Goal: Task Accomplishment & Management: Complete application form

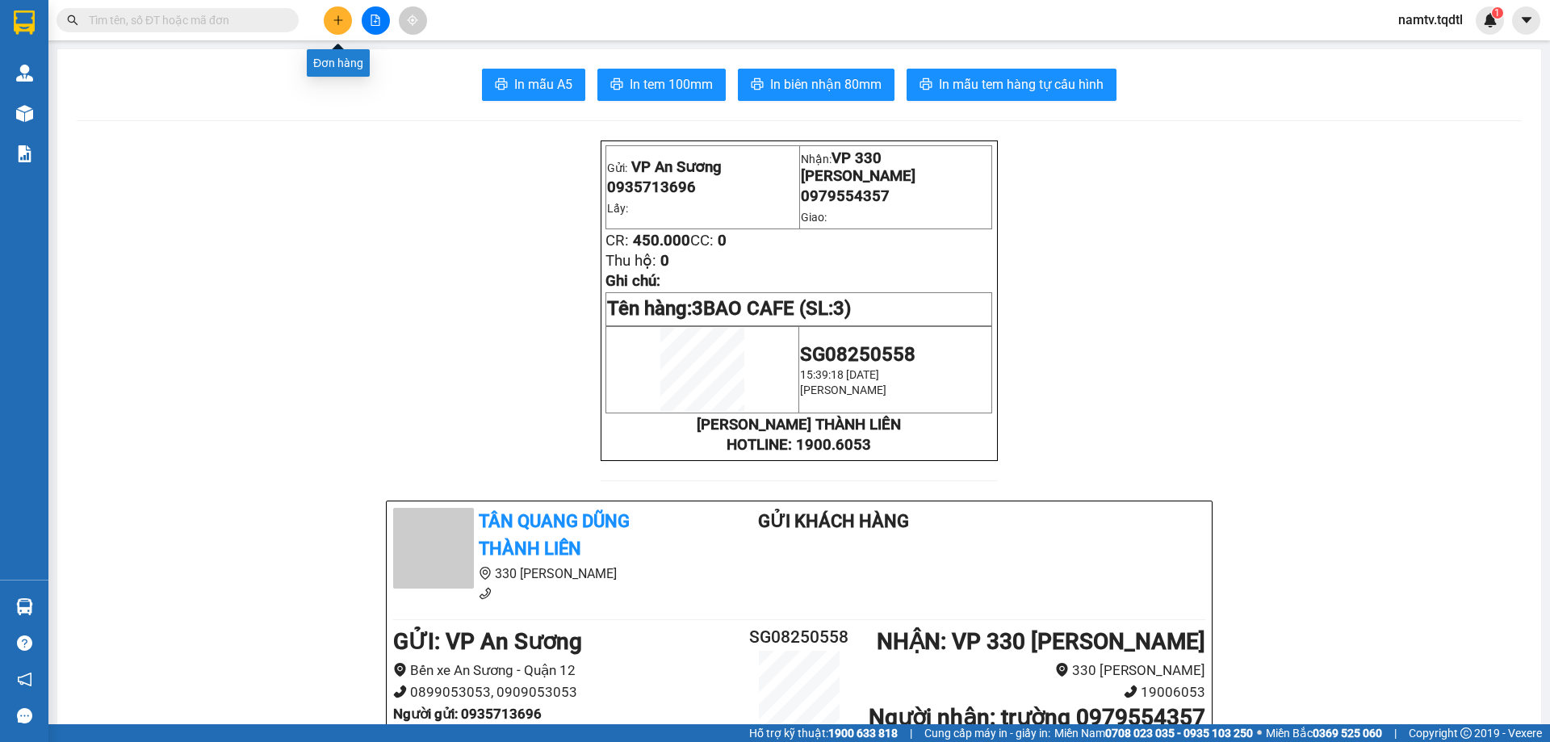
click at [346, 27] on button at bounding box center [338, 20] width 28 height 28
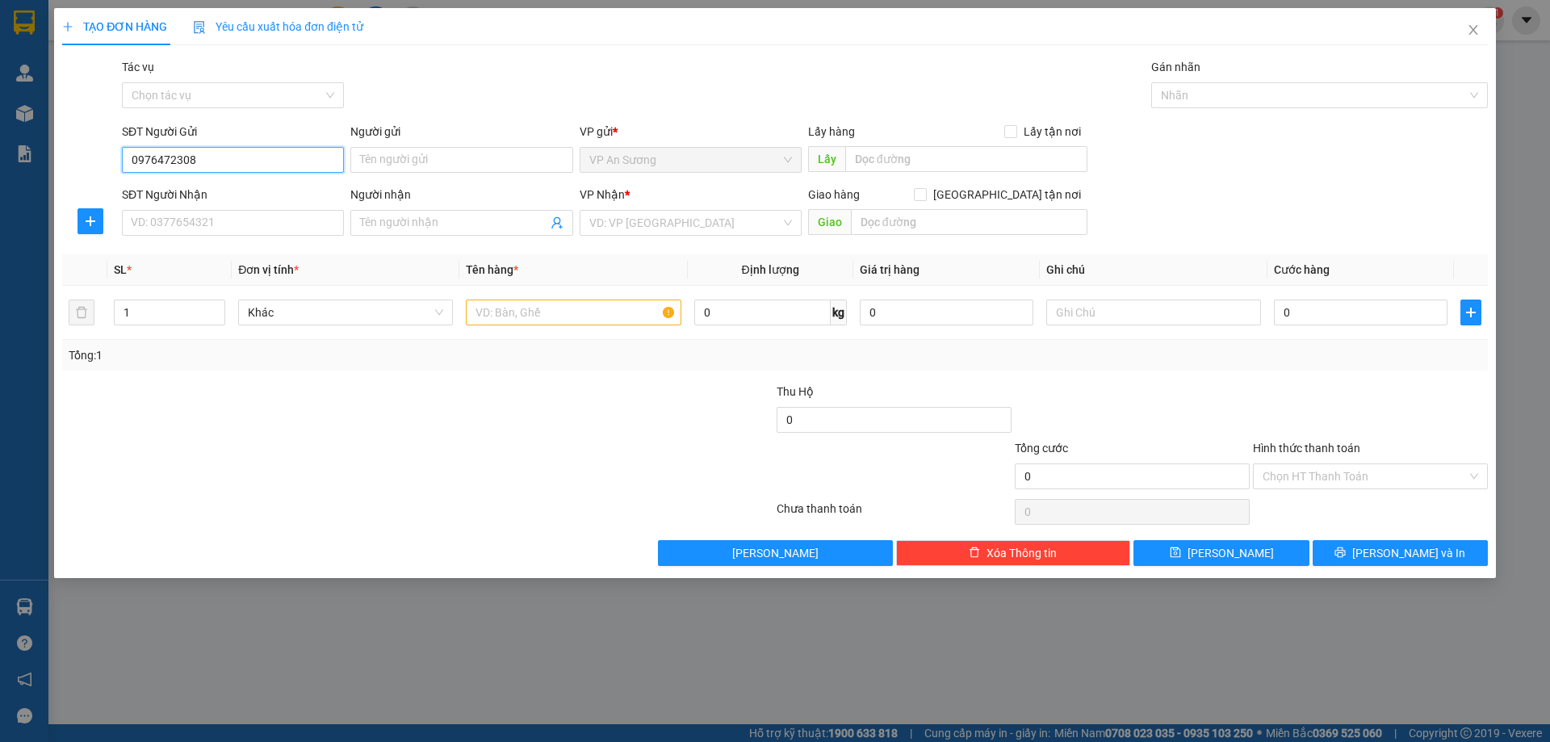
type input "0976472308"
drag, startPoint x: 215, startPoint y: 118, endPoint x: 207, endPoint y: 140, distance: 24.0
click at [211, 124] on div "Transit Pickup Surcharge Ids Transit Deliver Surcharge Ids Transit Deliver Surc…" at bounding box center [775, 312] width 1426 height 508
drag, startPoint x: 204, startPoint y: 159, endPoint x: 100, endPoint y: 183, distance: 106.9
click at [100, 183] on form "SĐT Người Gửi 0976472308 0976472308 Người gửi Tên người gửi VP gửi * VP An Sươn…" at bounding box center [775, 182] width 1426 height 119
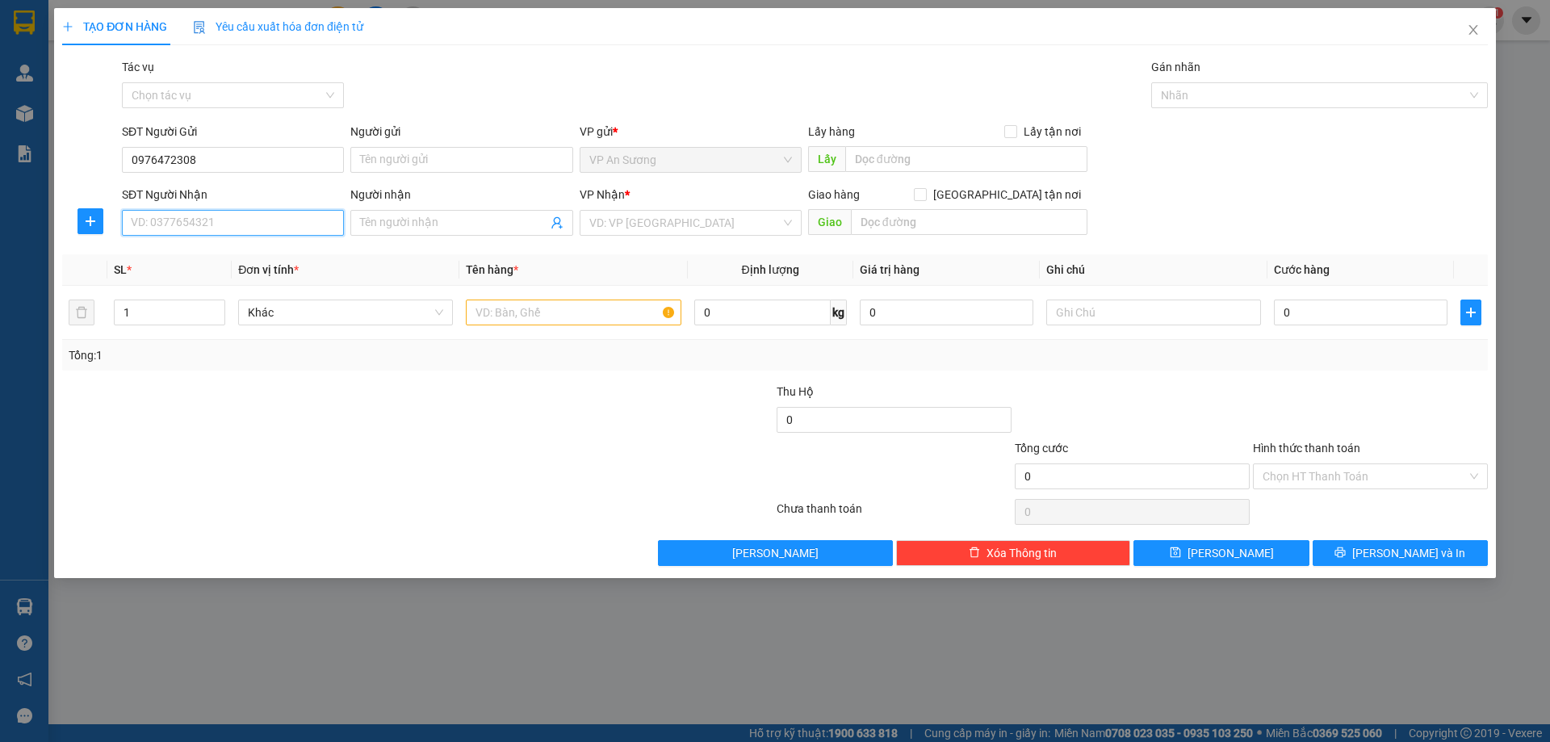
click at [203, 223] on input "SĐT Người Nhận" at bounding box center [233, 223] width 222 height 26
paste input "0976472308"
type input "0976472308"
drag, startPoint x: 228, startPoint y: 163, endPoint x: 82, endPoint y: 189, distance: 148.4
click at [89, 188] on form "SĐT Người Gửi 0976472308 0976472308 Người gửi Tên người gửi VP gửi * VP An Sươn…" at bounding box center [775, 182] width 1426 height 119
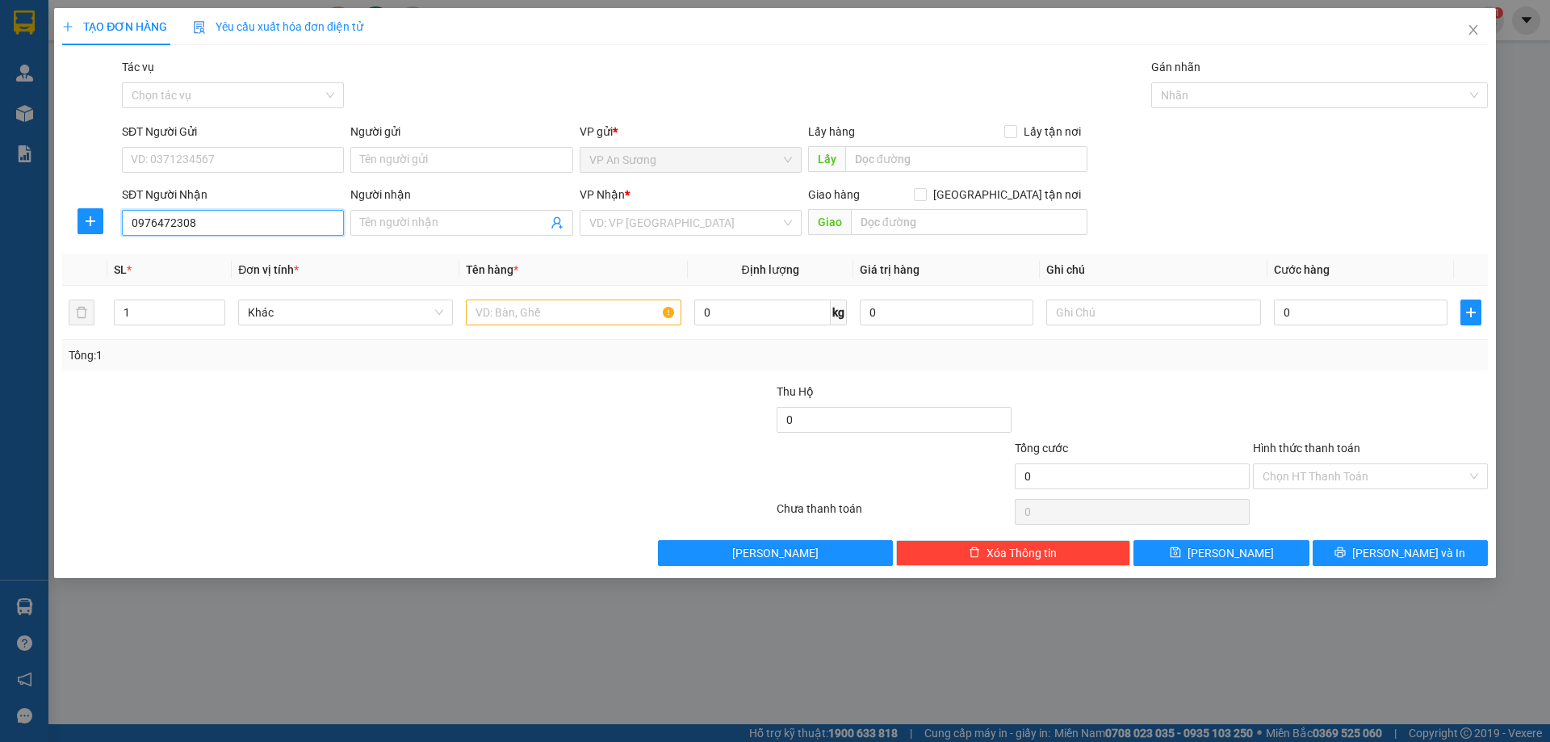
drag, startPoint x: 232, startPoint y: 216, endPoint x: 99, endPoint y: 226, distance: 132.8
click at [110, 225] on div "SĐT Người Nhận 0976472308 0976472308 Người nhận Tên người nhận VP Nhận * VD: VP…" at bounding box center [775, 214] width 1429 height 57
type input "0355280935"
drag, startPoint x: 650, startPoint y: 214, endPoint x: 637, endPoint y: 281, distance: 68.2
click at [649, 219] on input "search" at bounding box center [684, 223] width 191 height 24
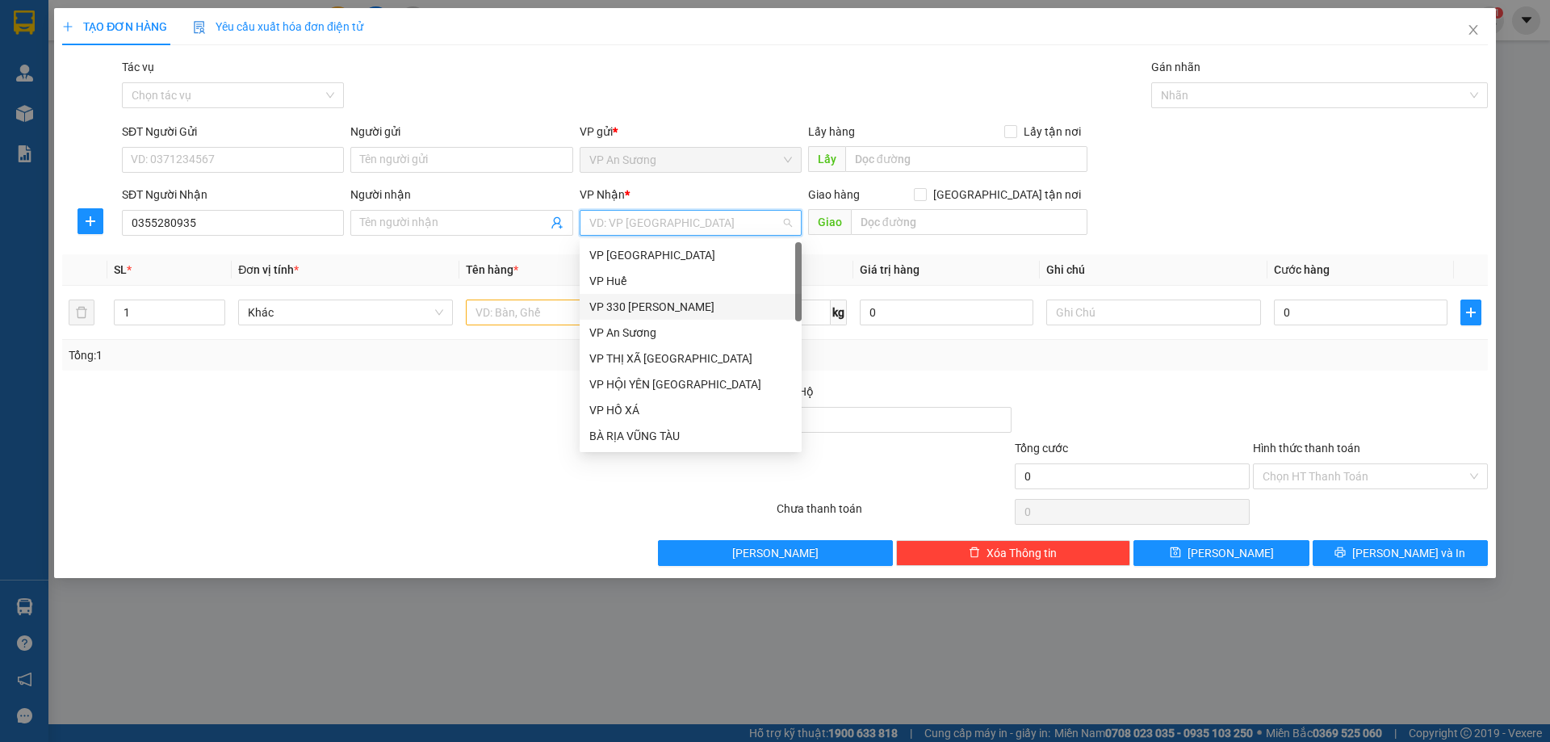
click at [676, 305] on div "VP 330 [PERSON_NAME]" at bounding box center [690, 307] width 203 height 18
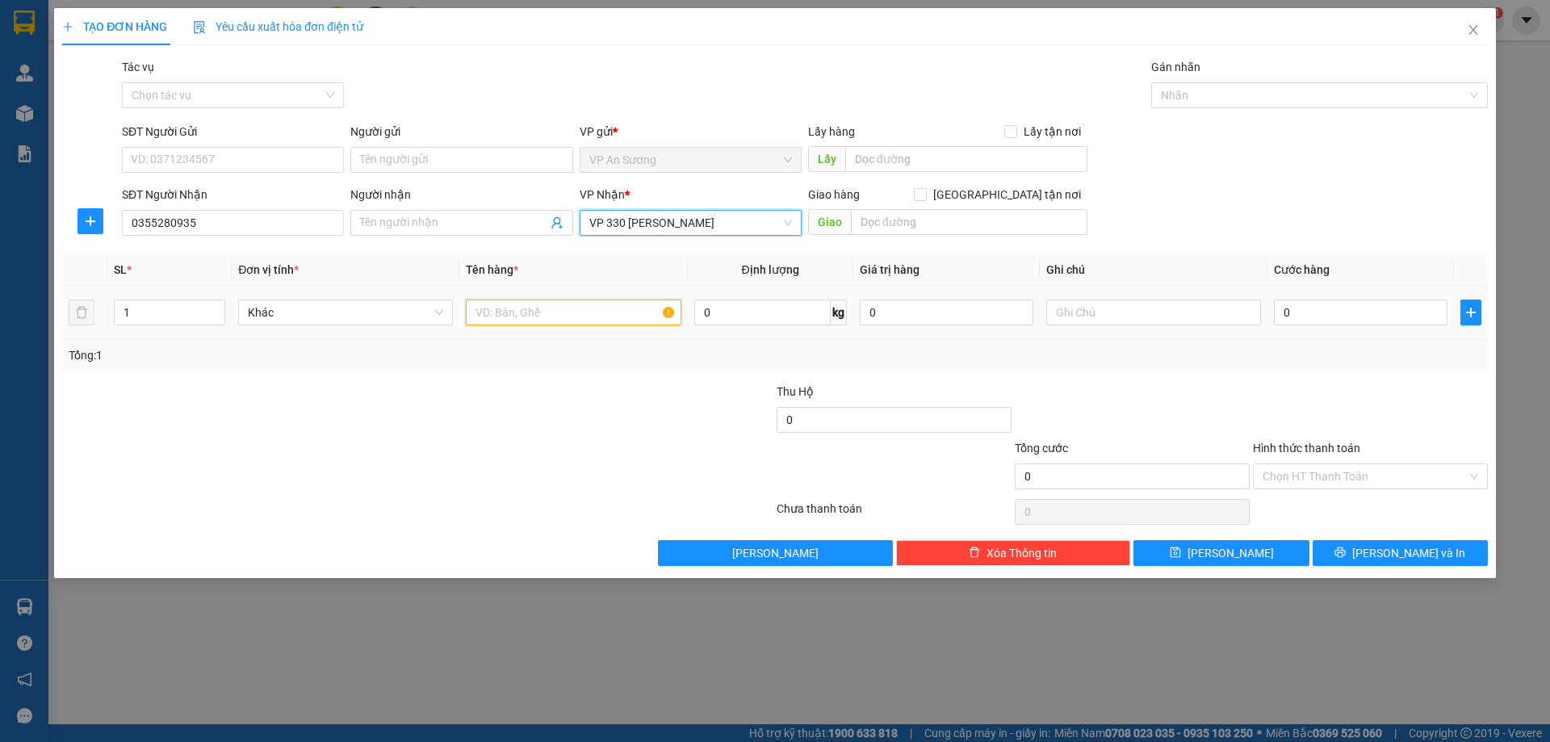
click at [559, 303] on input "text" at bounding box center [573, 313] width 215 height 26
type input "1 BAO TRẮNG NHỎ"
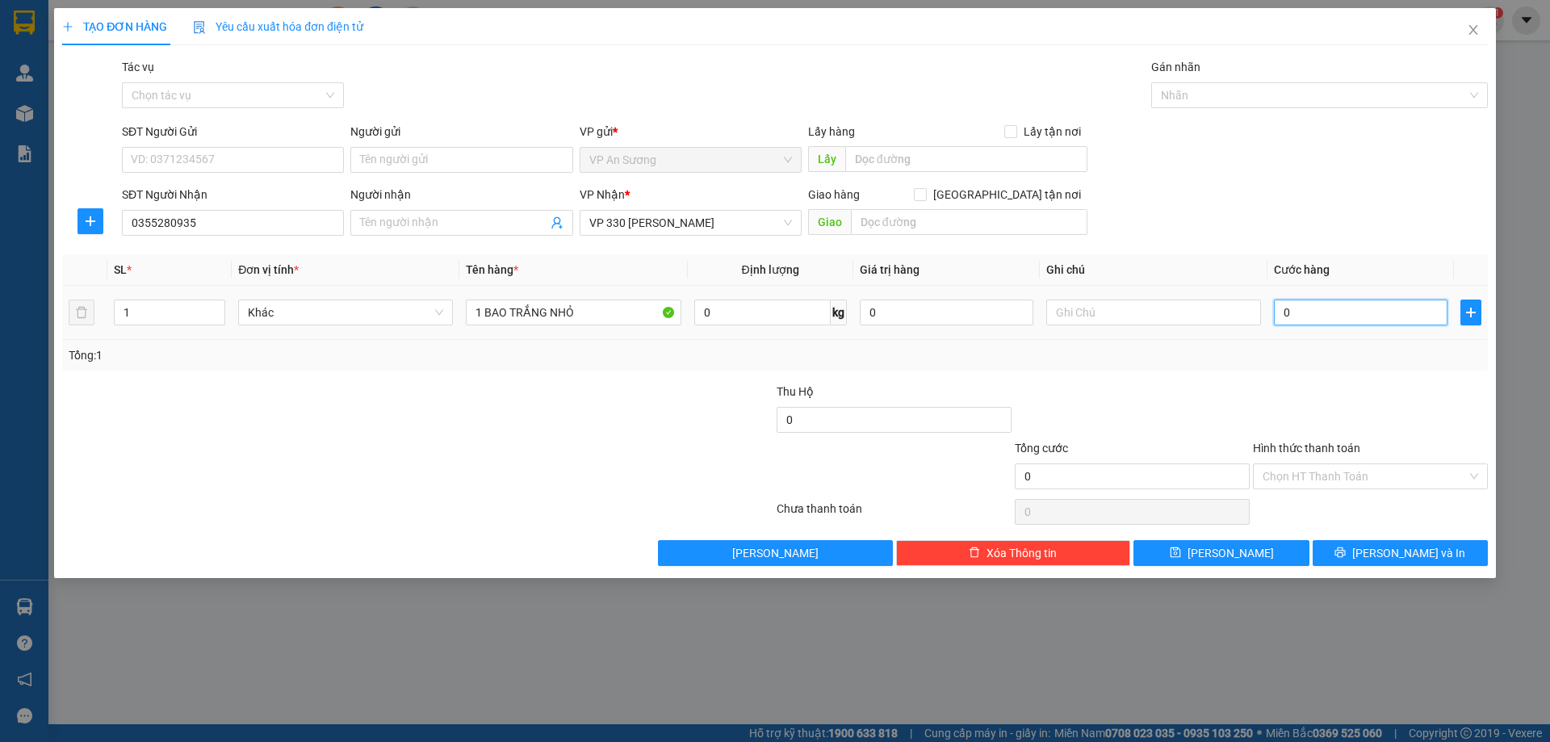
click at [1357, 321] on input "0" at bounding box center [1361, 313] width 174 height 26
type input "1"
type input "10"
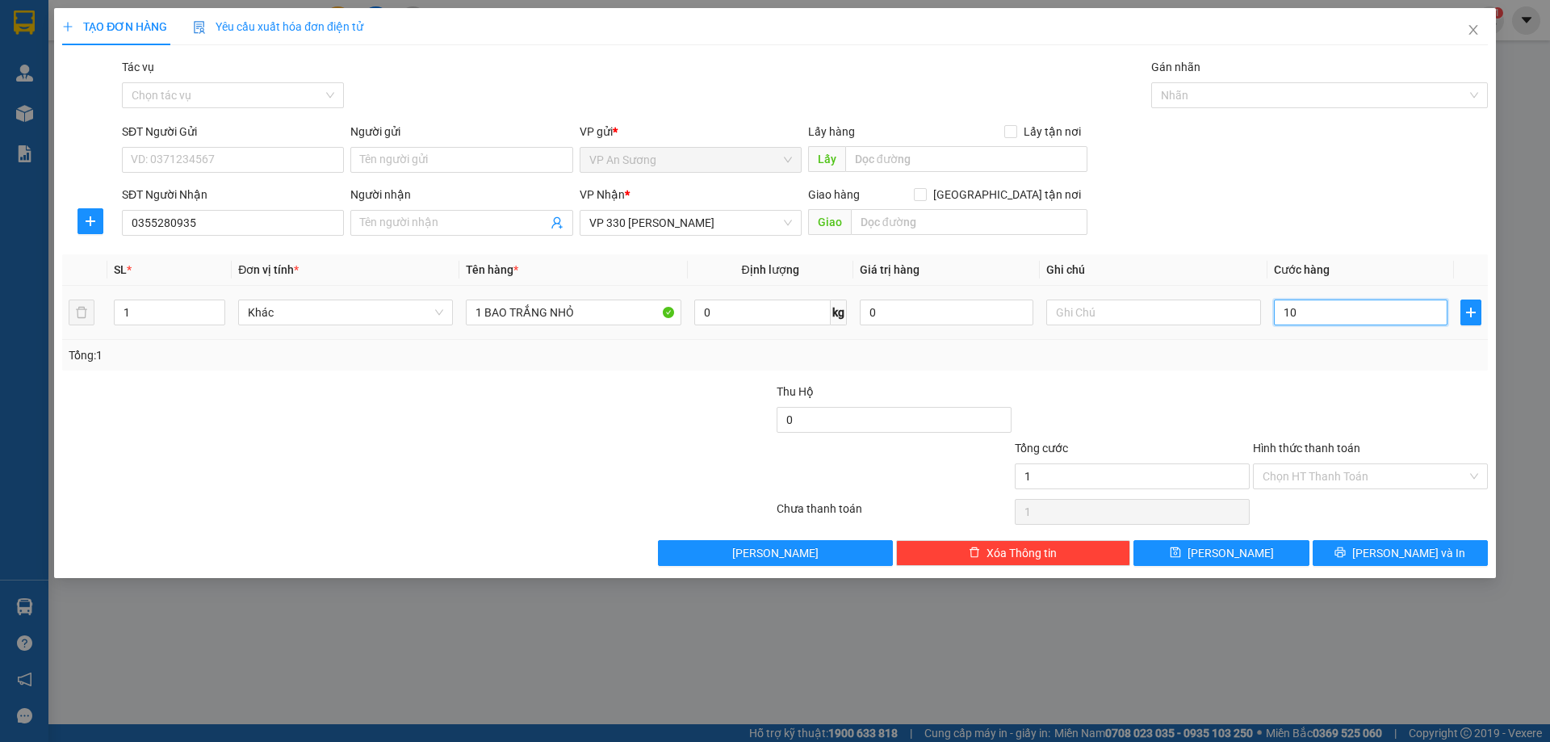
type input "10"
type input "100"
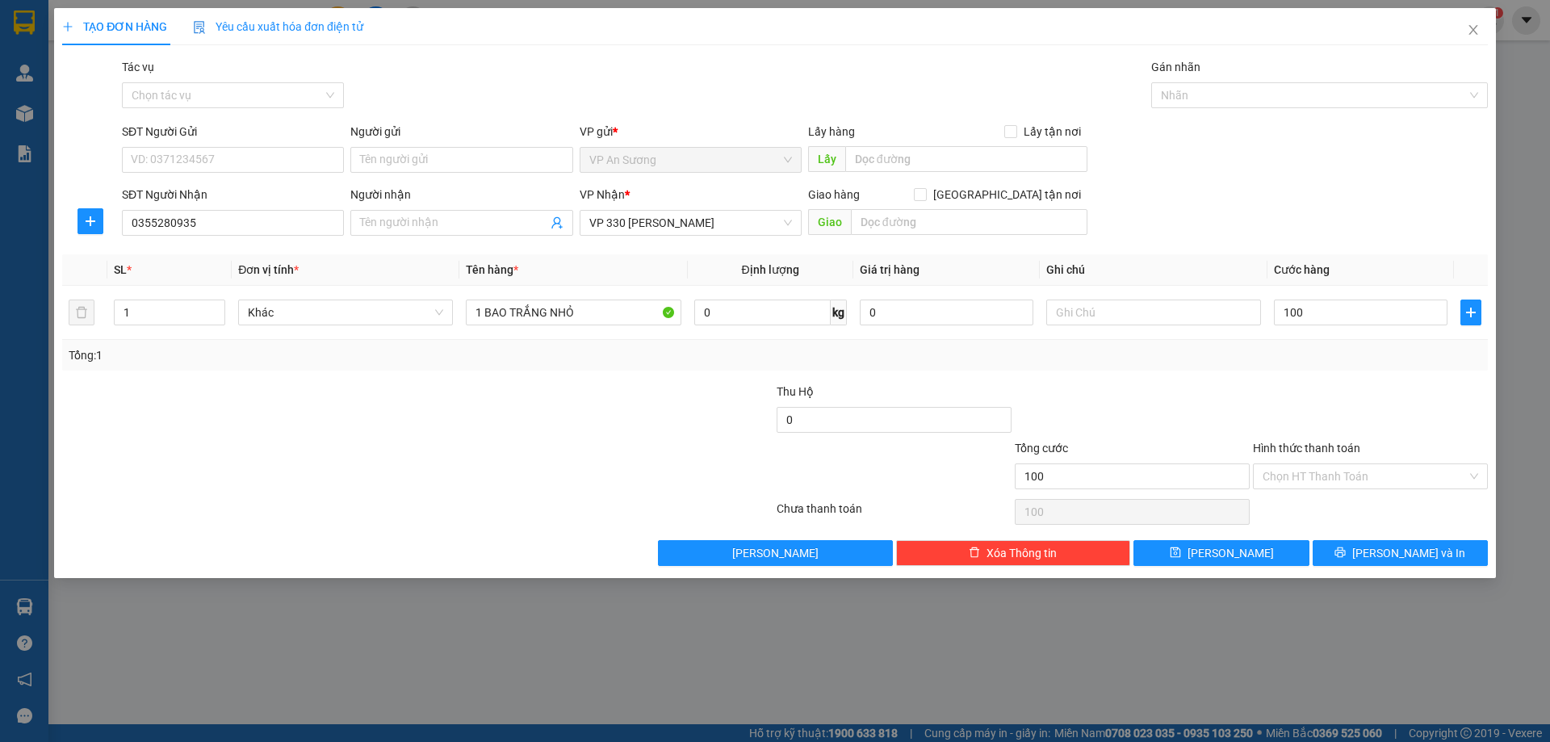
type input "100.000"
click at [1270, 383] on div at bounding box center [1370, 411] width 238 height 57
click at [1386, 549] on button "[PERSON_NAME] và In" at bounding box center [1400, 553] width 175 height 26
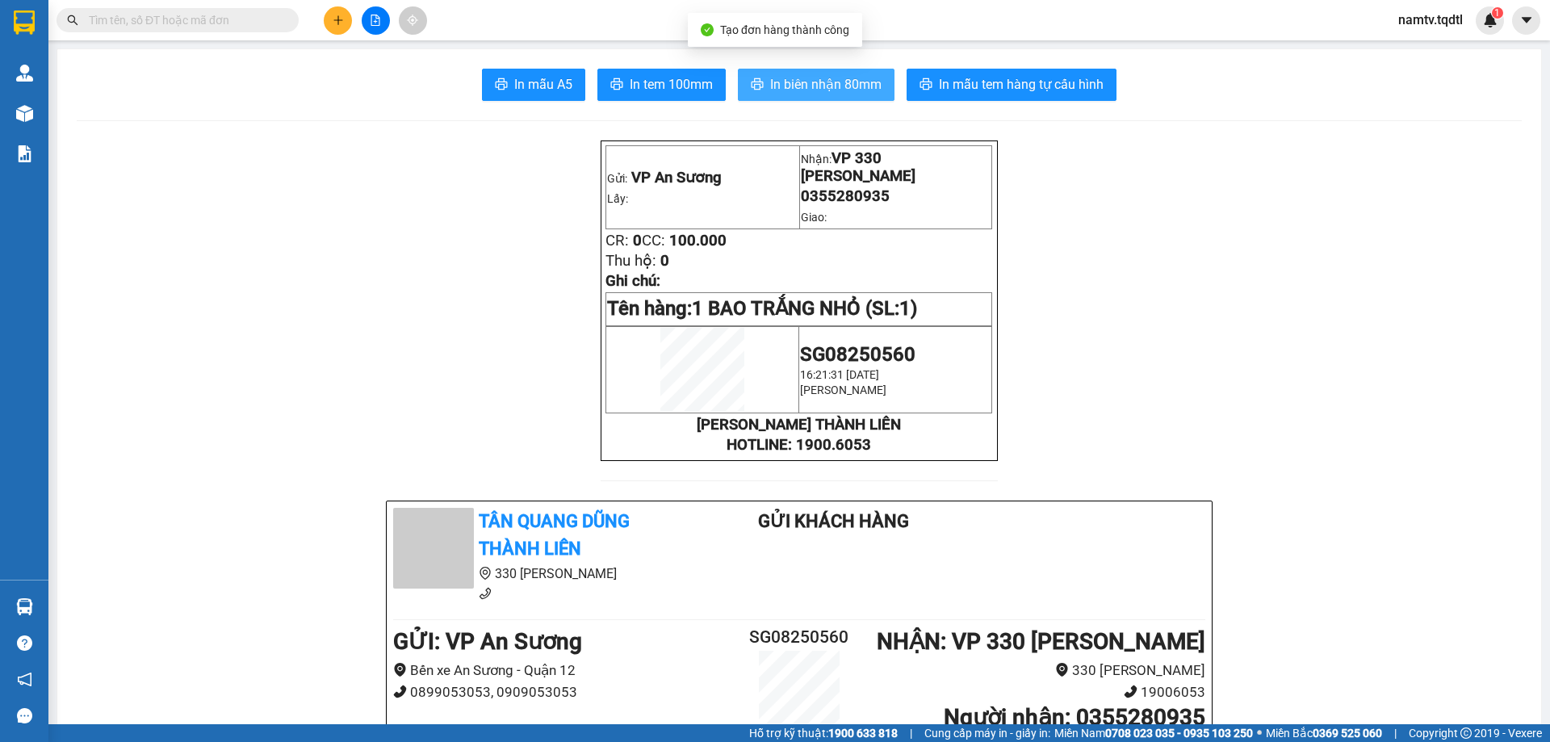
click at [799, 86] on span "In biên nhận 80mm" at bounding box center [825, 84] width 111 height 20
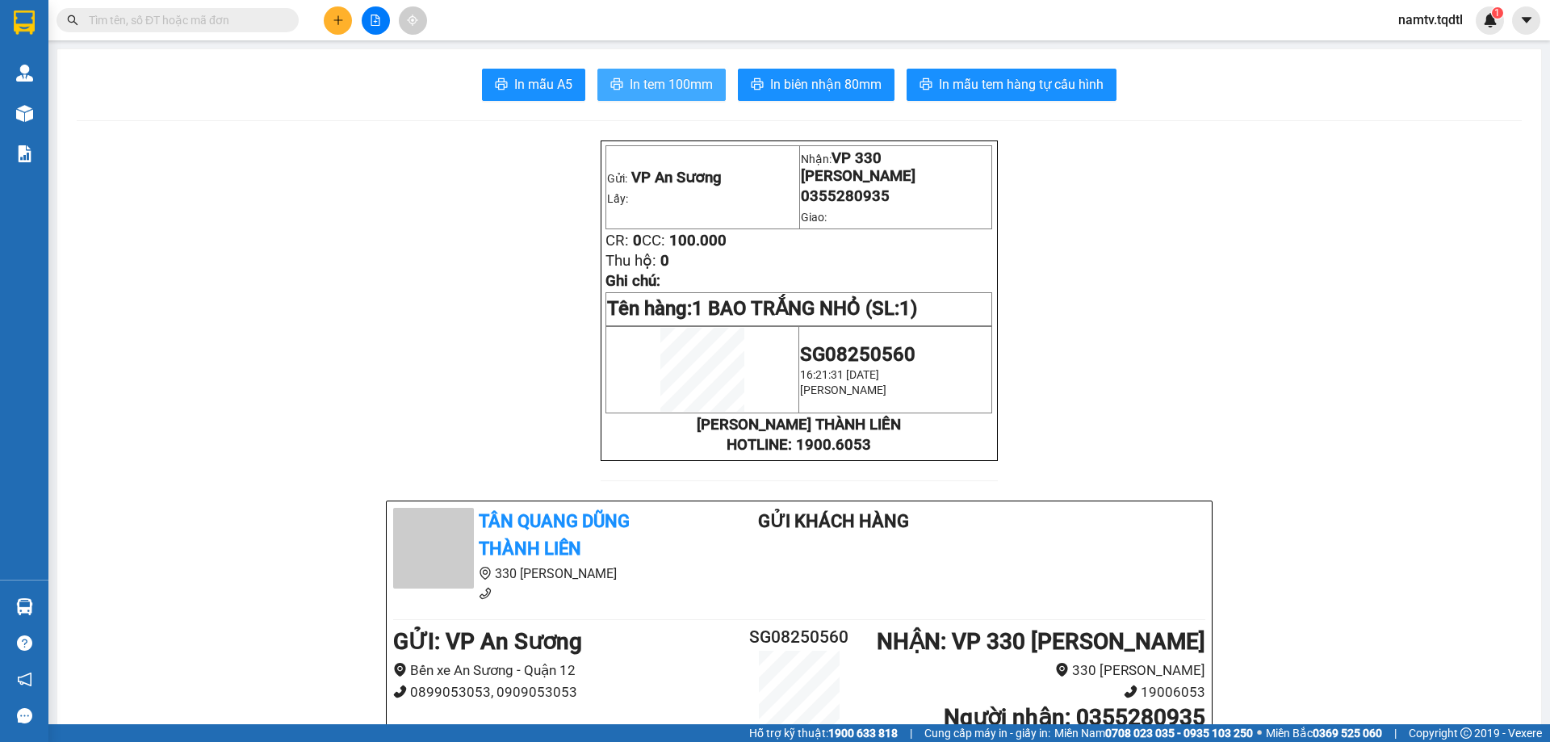
drag, startPoint x: 660, startPoint y: 80, endPoint x: 651, endPoint y: 77, distance: 9.5
click at [658, 82] on span "In tem 100mm" at bounding box center [671, 84] width 83 height 20
click at [322, 17] on div at bounding box center [375, 20] width 121 height 28
click at [333, 19] on icon "plus" at bounding box center [338, 20] width 11 height 11
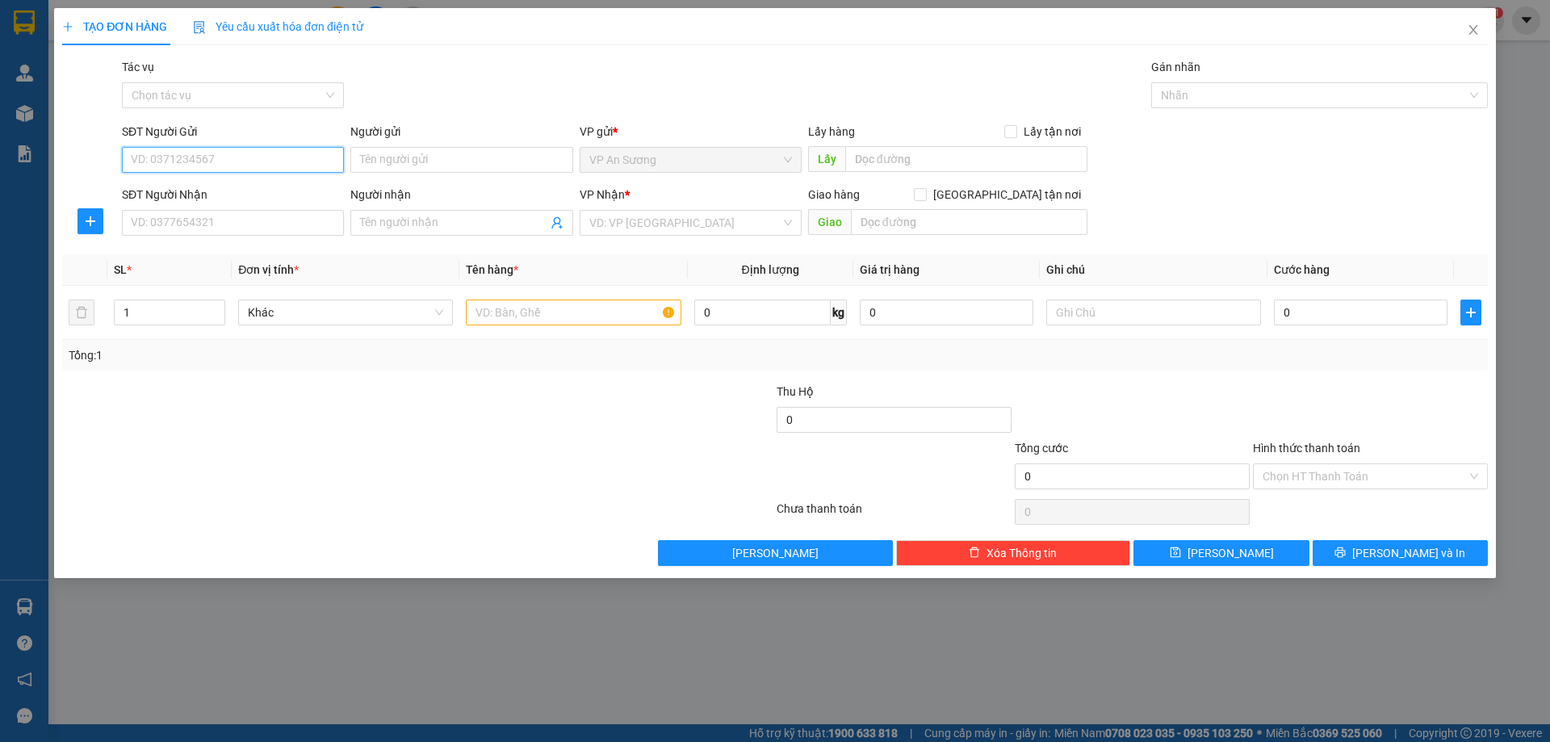
click at [191, 156] on input "SĐT Người Gửi" at bounding box center [233, 160] width 222 height 26
type input "0908327622"
click at [254, 204] on div "0908327622" at bounding box center [233, 192] width 222 height 26
type input "0364895143"
type input "[PERSON_NAME]"
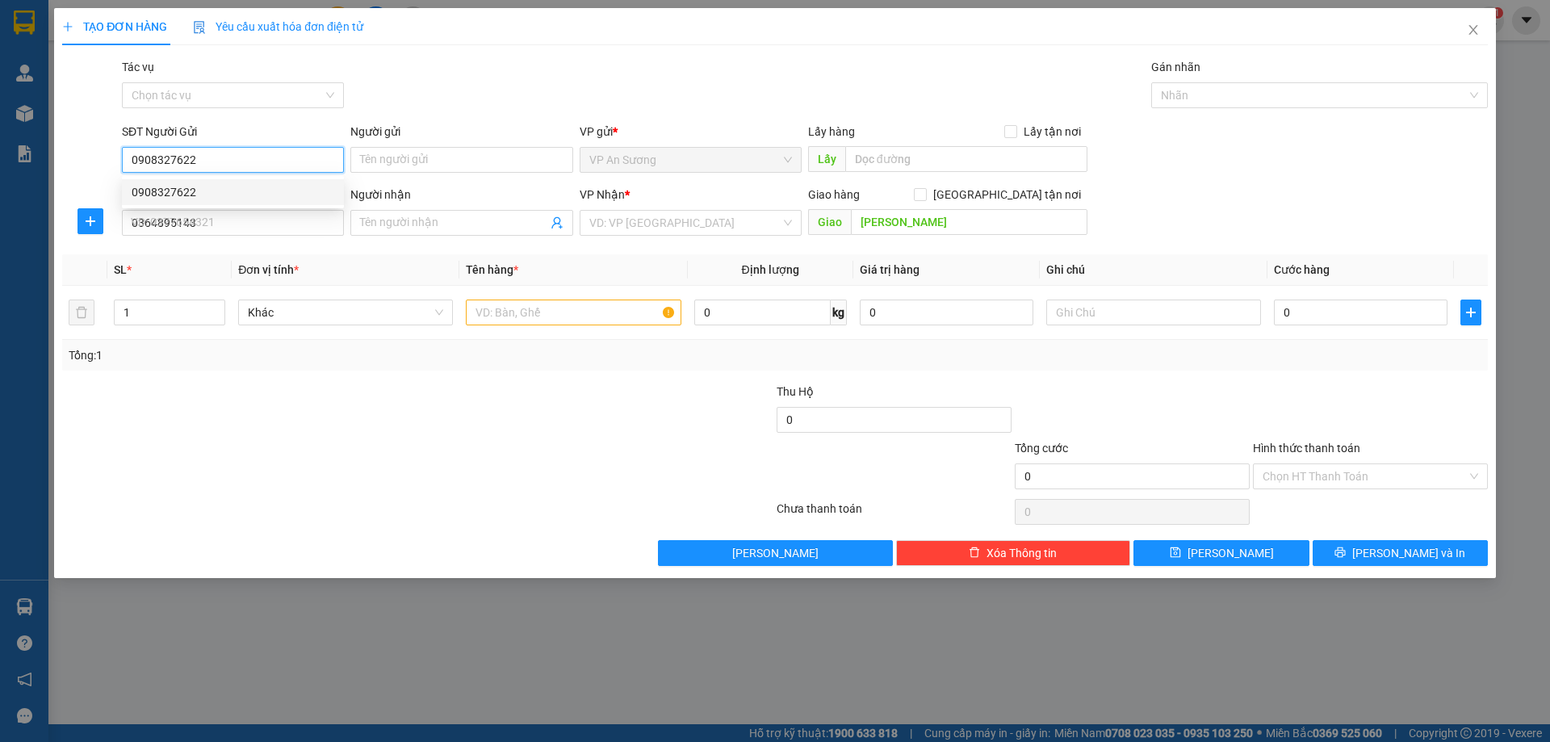
type input "750.000"
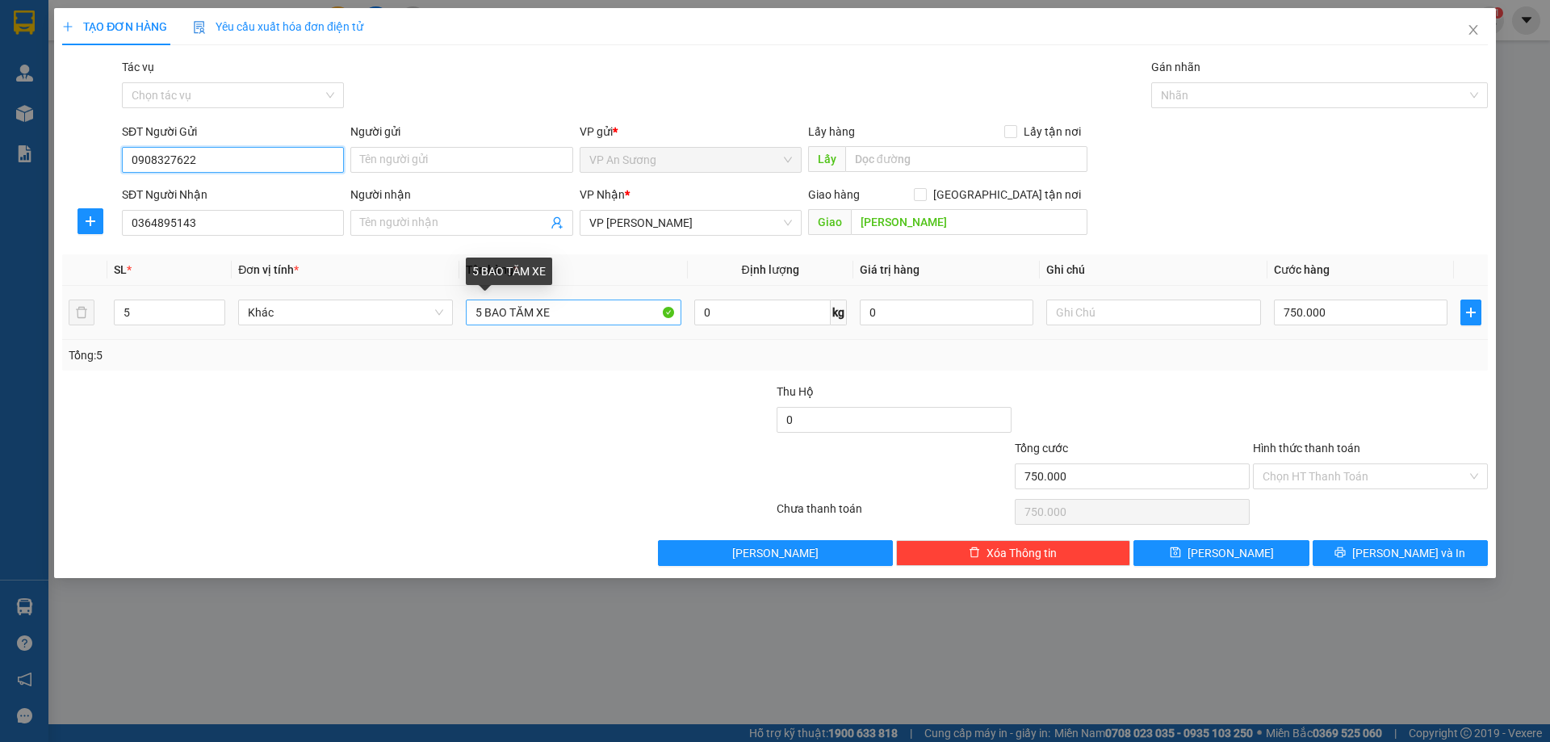
type input "0908327622"
drag, startPoint x: 482, startPoint y: 314, endPoint x: 411, endPoint y: 359, distance: 84.2
click at [442, 336] on tr "5 Khác 5 BAO TĂM XE 0 kg 0 750.000" at bounding box center [775, 313] width 1426 height 54
type input "BAO TĂM XE"
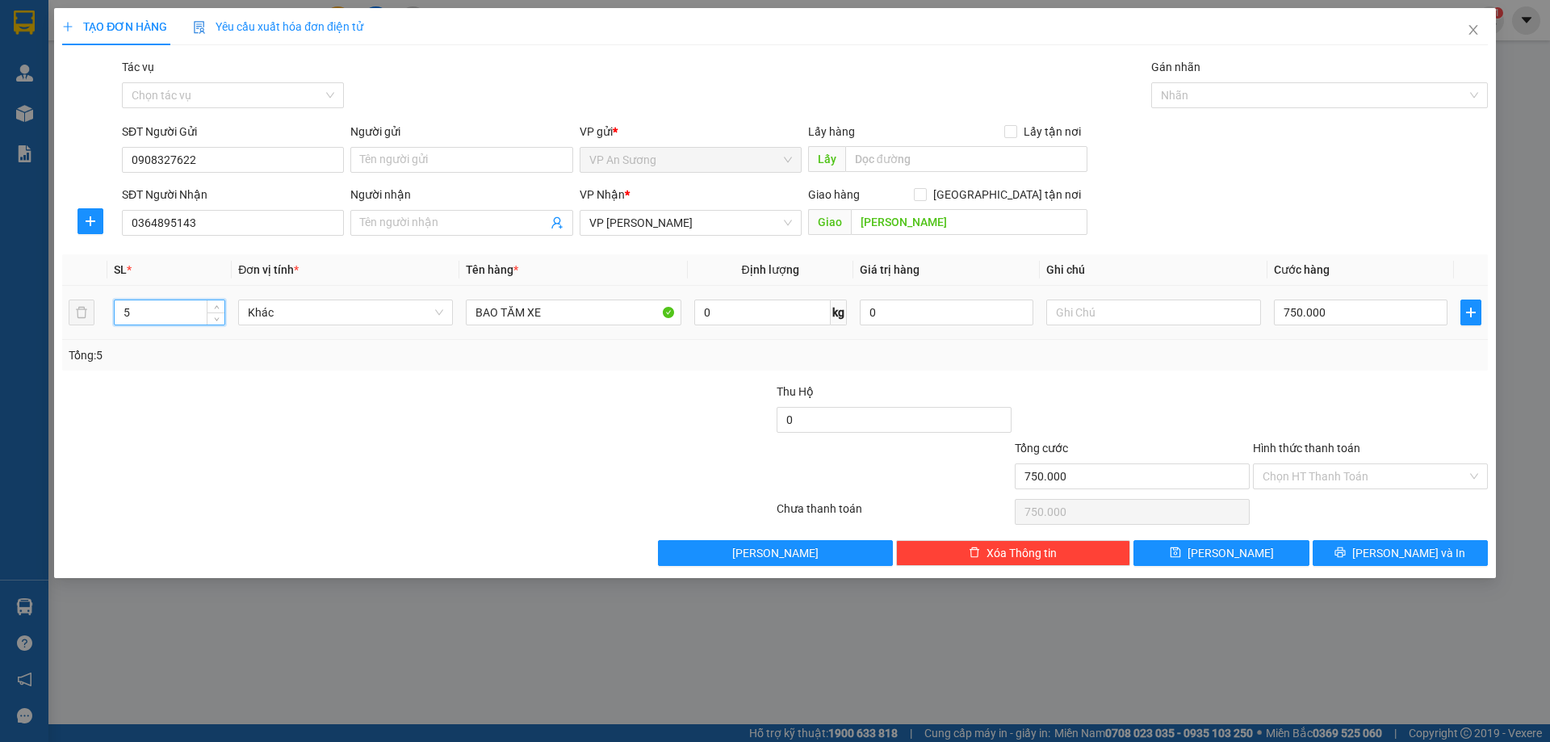
click at [160, 321] on input "5" at bounding box center [170, 312] width 110 height 24
type input "13"
click at [476, 314] on input "BAO TĂM XE" at bounding box center [573, 313] width 215 height 26
type input "13 BAO TĂM XE"
click at [1363, 311] on input "750.000" at bounding box center [1361, 313] width 174 height 26
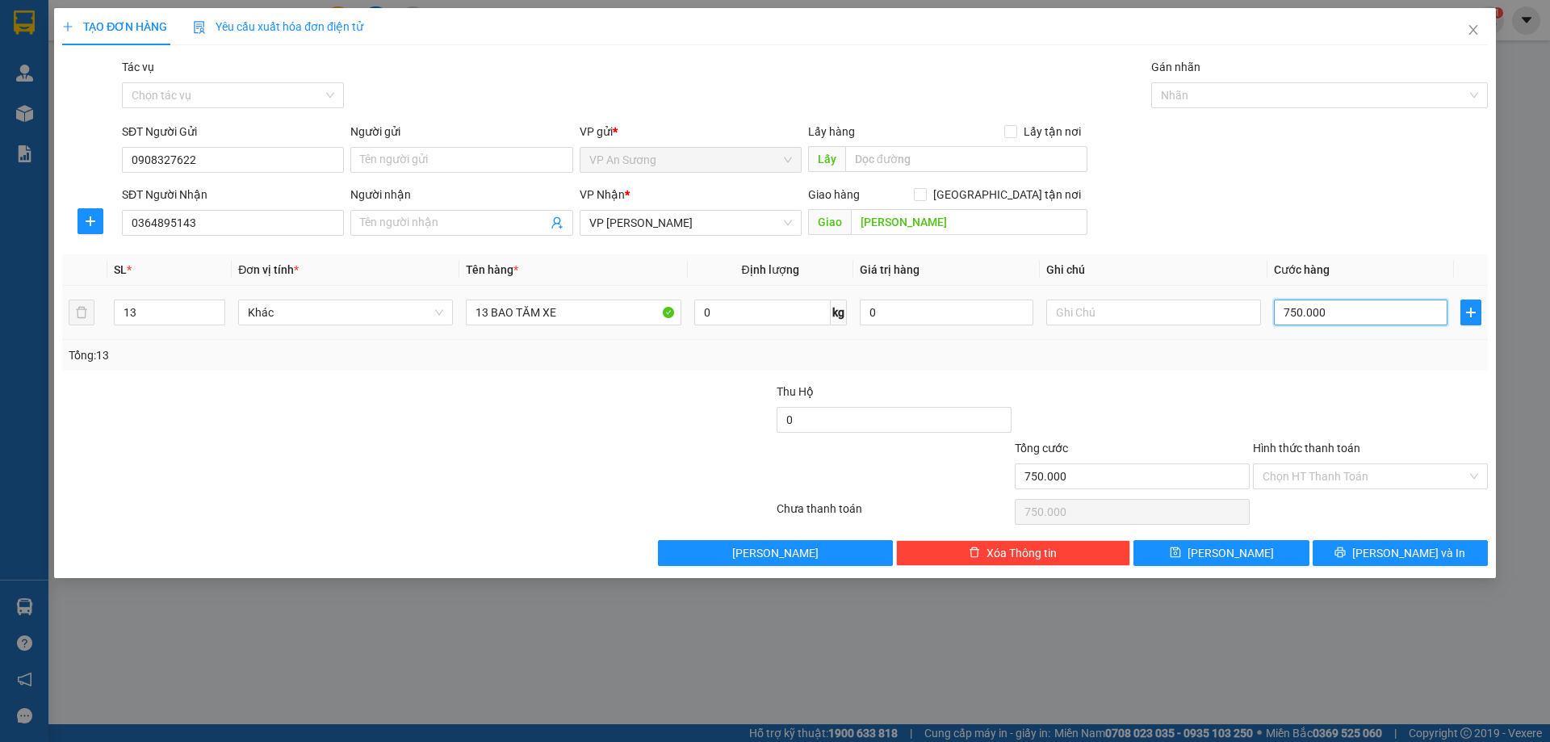
type input "1"
type input "11"
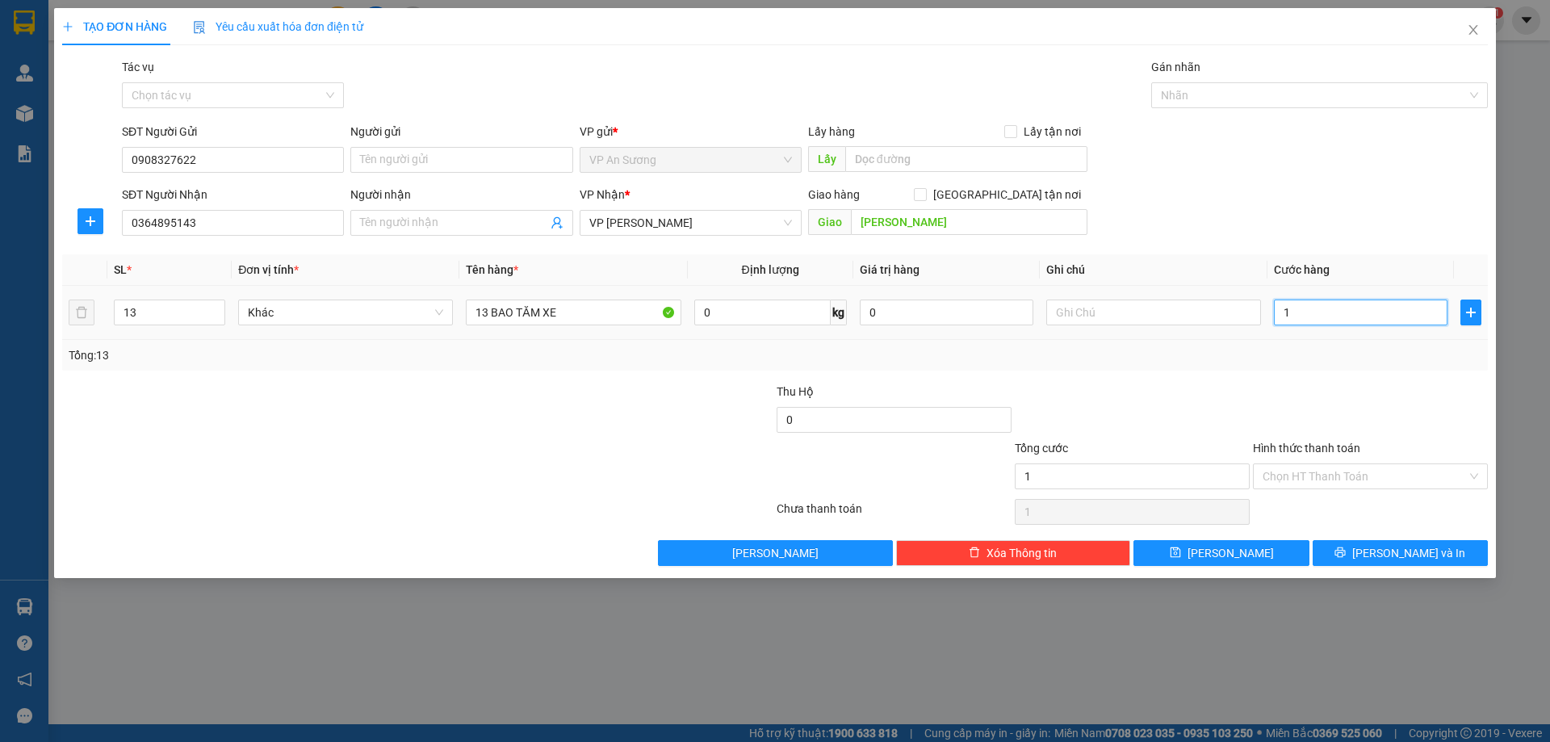
type input "11"
type input "110"
type input "1.100"
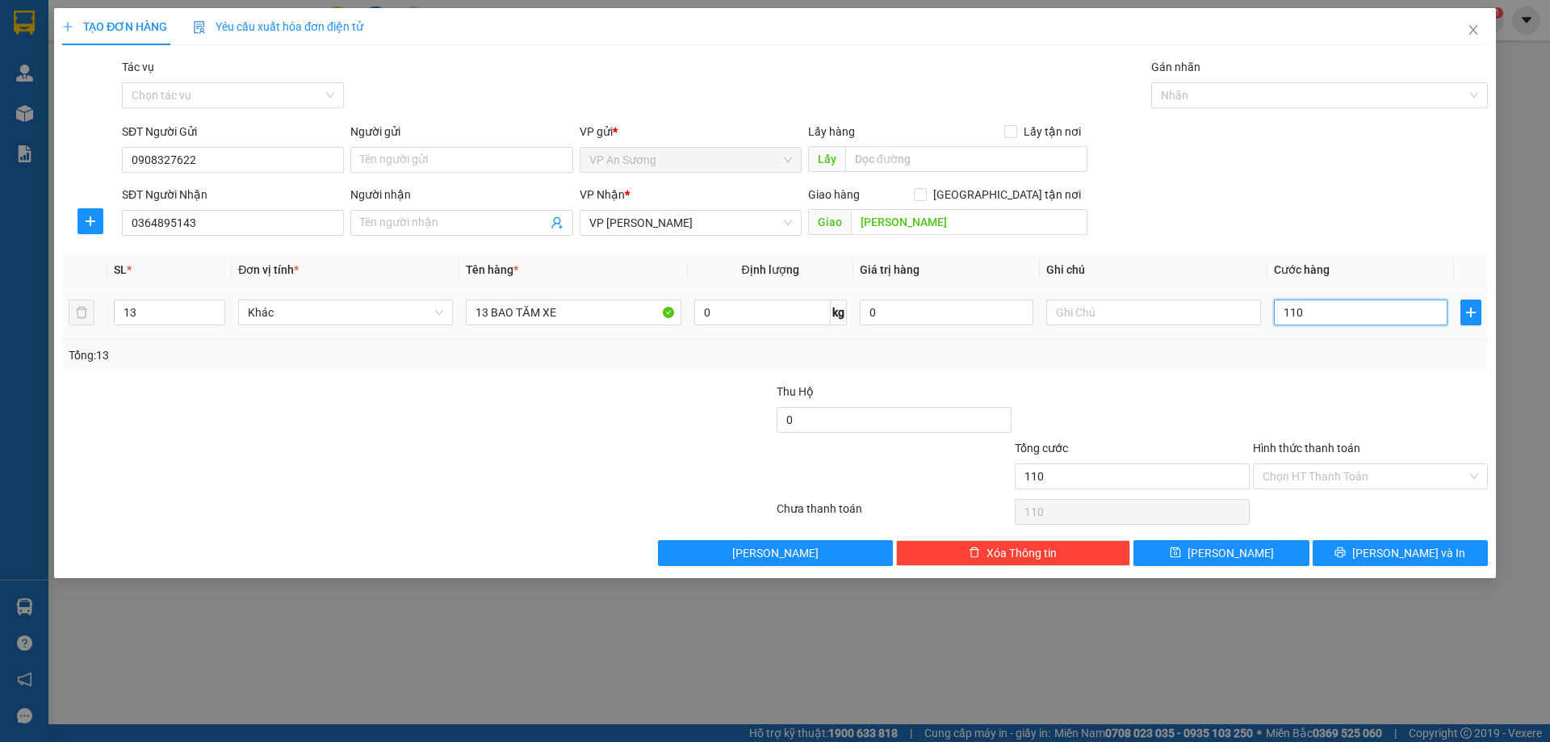
type input "1.100"
type input "11.000"
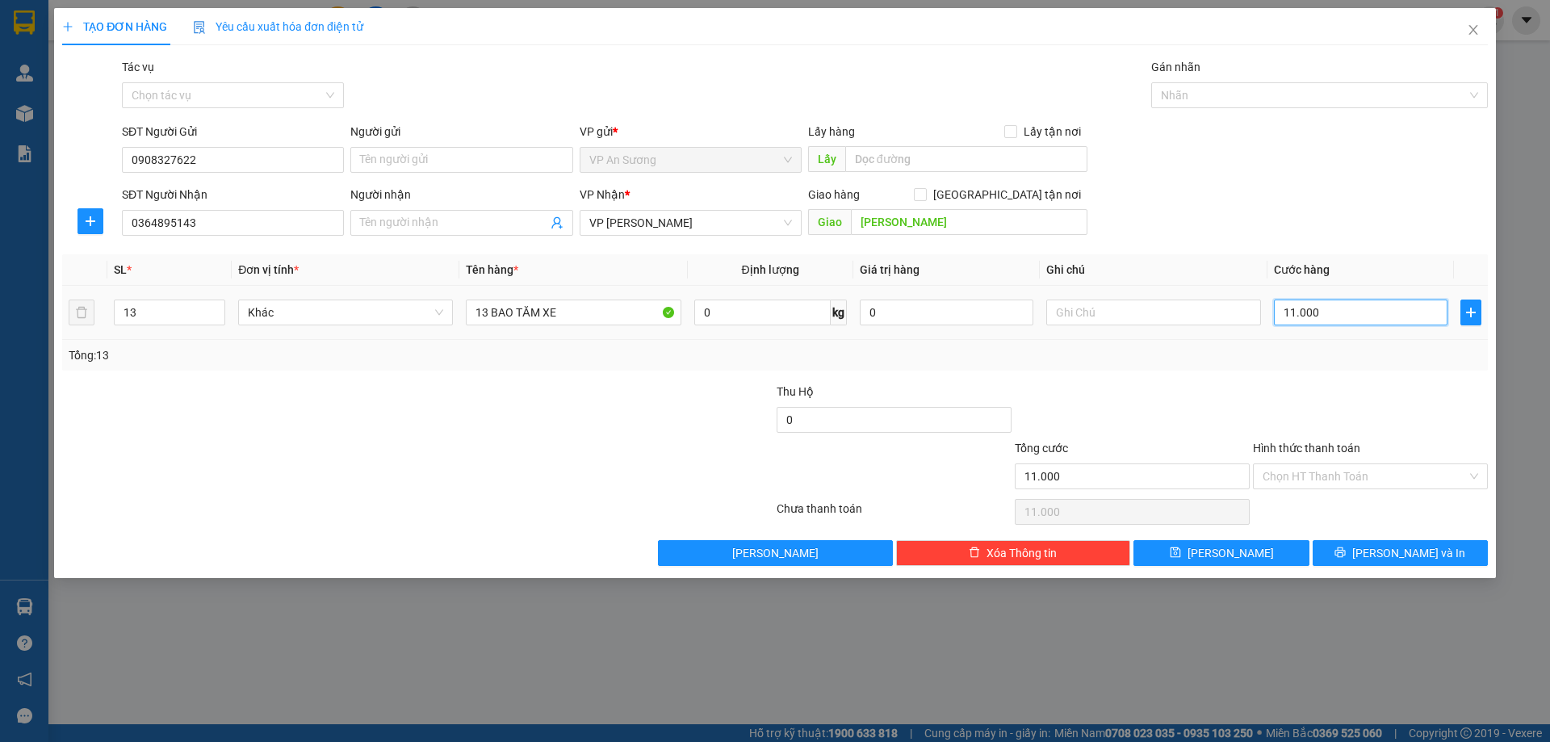
type input "1.100"
type input "1.100.000"
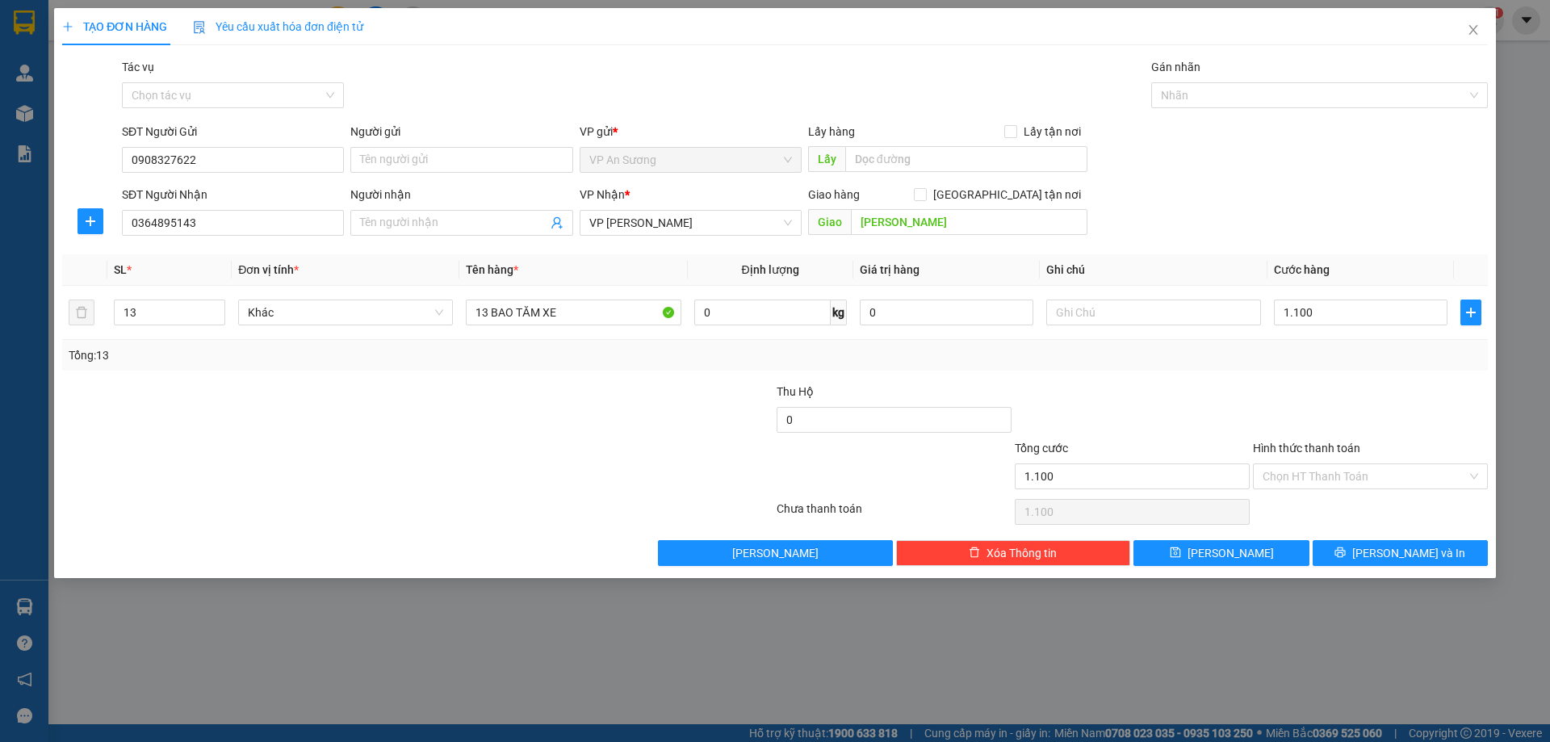
type input "1.100.000"
click at [1335, 392] on div at bounding box center [1370, 411] width 238 height 57
drag, startPoint x: 1338, startPoint y: 211, endPoint x: 1213, endPoint y: 257, distance: 133.3
click at [1336, 211] on div "SĐT Người Nhận 0364895143 Người nhận Tên người nhận VP Nhận * VP [PERSON_NAME] …" at bounding box center [805, 214] width 1373 height 57
drag, startPoint x: 611, startPoint y: 399, endPoint x: 593, endPoint y: 393, distance: 18.6
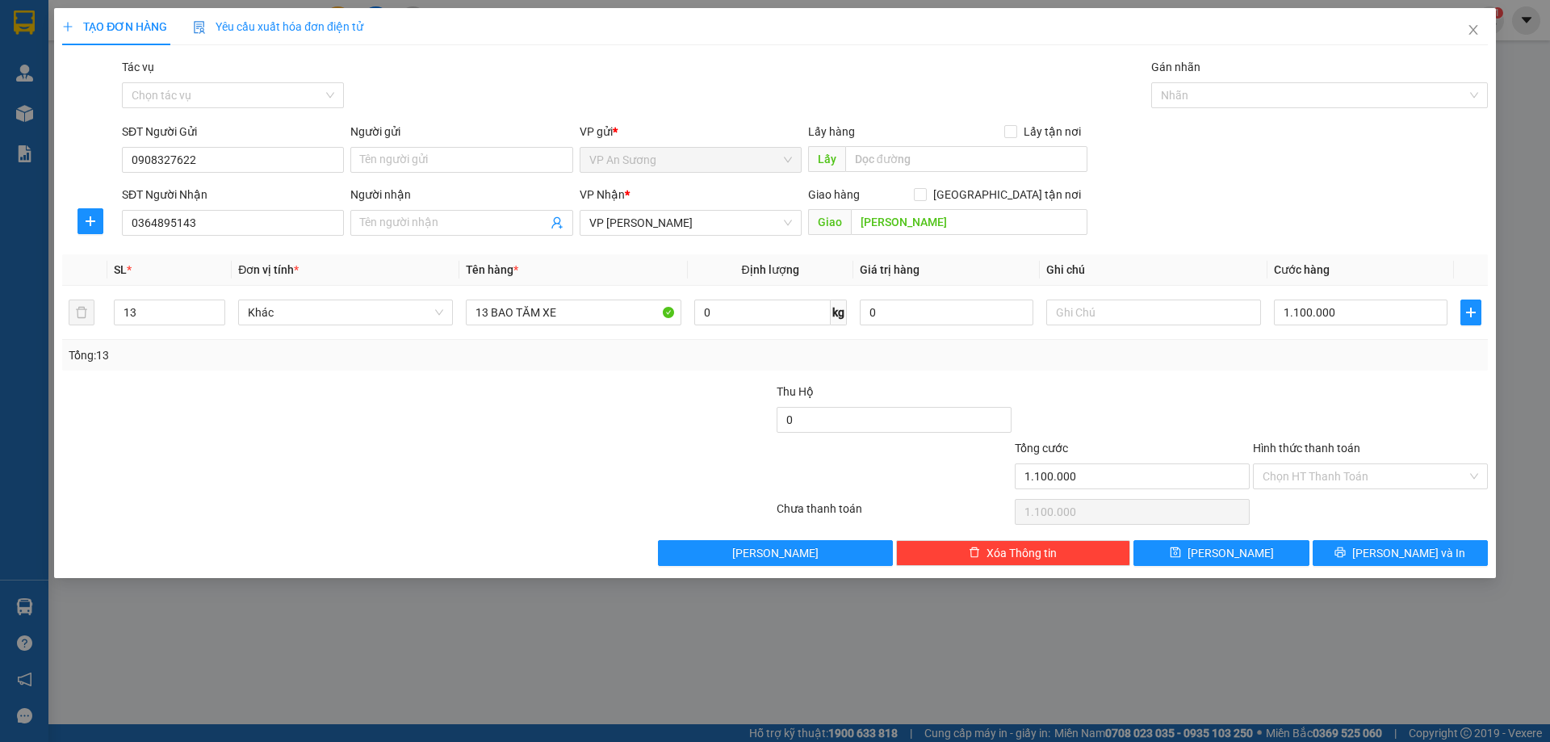
click at [610, 399] on div at bounding box center [656, 411] width 238 height 57
click at [1102, 309] on input "text" at bounding box center [1153, 313] width 215 height 26
click at [1259, 134] on div "SĐT Người Gửi 0908327622 Người gửi Tên người gửi VP gửi * VP [PERSON_NAME] Lấy …" at bounding box center [805, 151] width 1373 height 57
drag, startPoint x: 249, startPoint y: 397, endPoint x: 361, endPoint y: 375, distance: 113.5
click at [255, 393] on div at bounding box center [299, 411] width 476 height 57
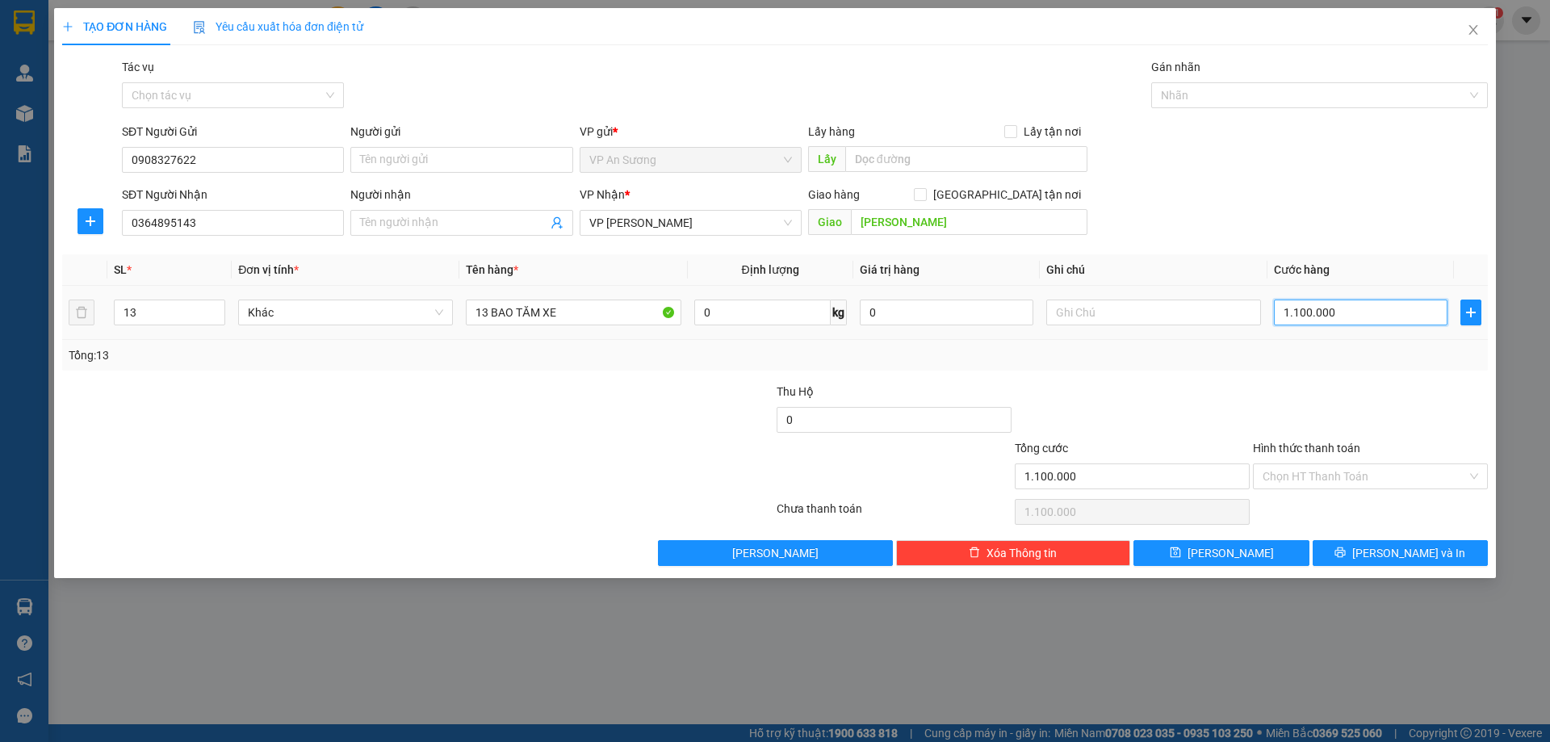
click at [1350, 312] on input "1.100.000" at bounding box center [1361, 313] width 174 height 26
type input "0"
type input "1"
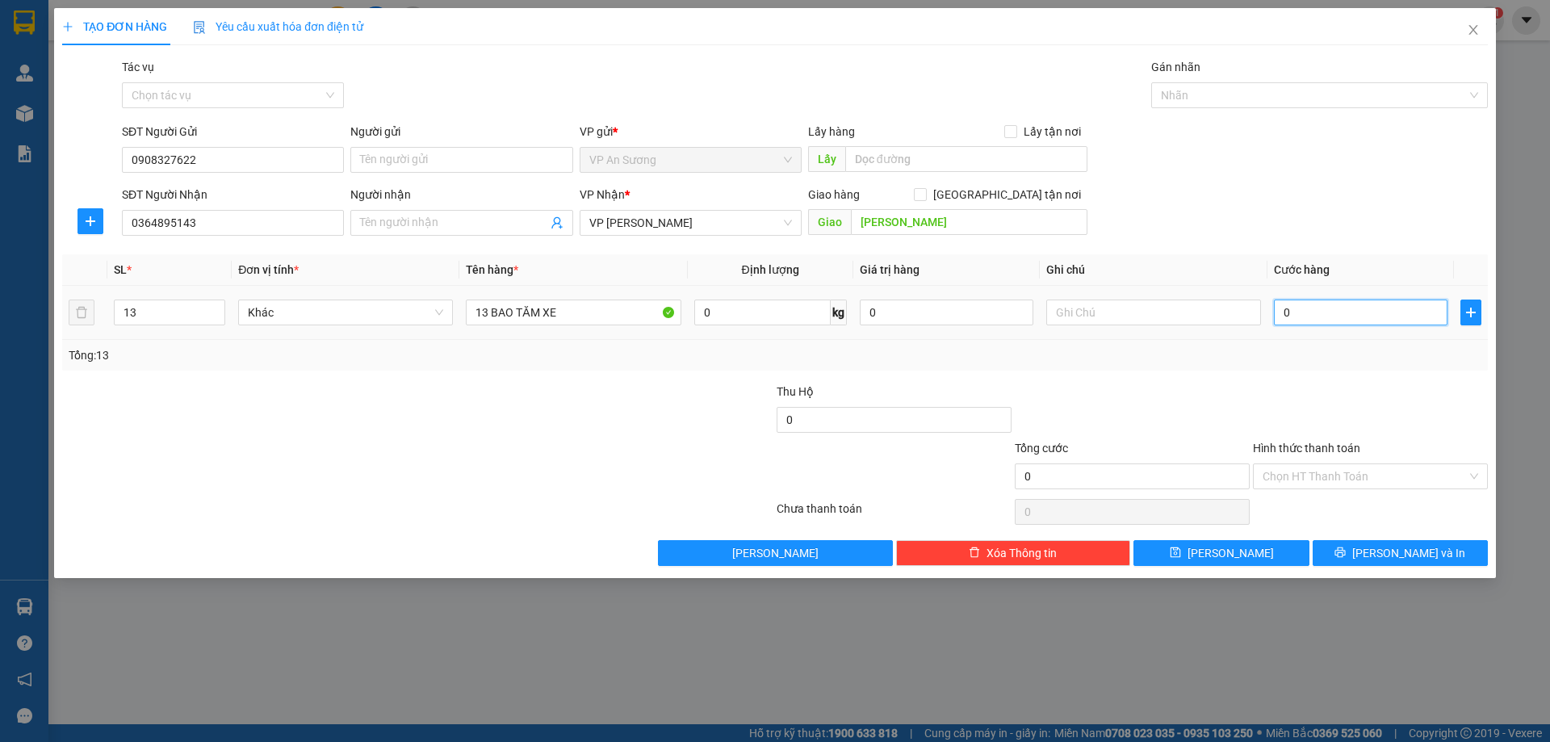
type input "1"
type input "01"
type input "10"
type input "010"
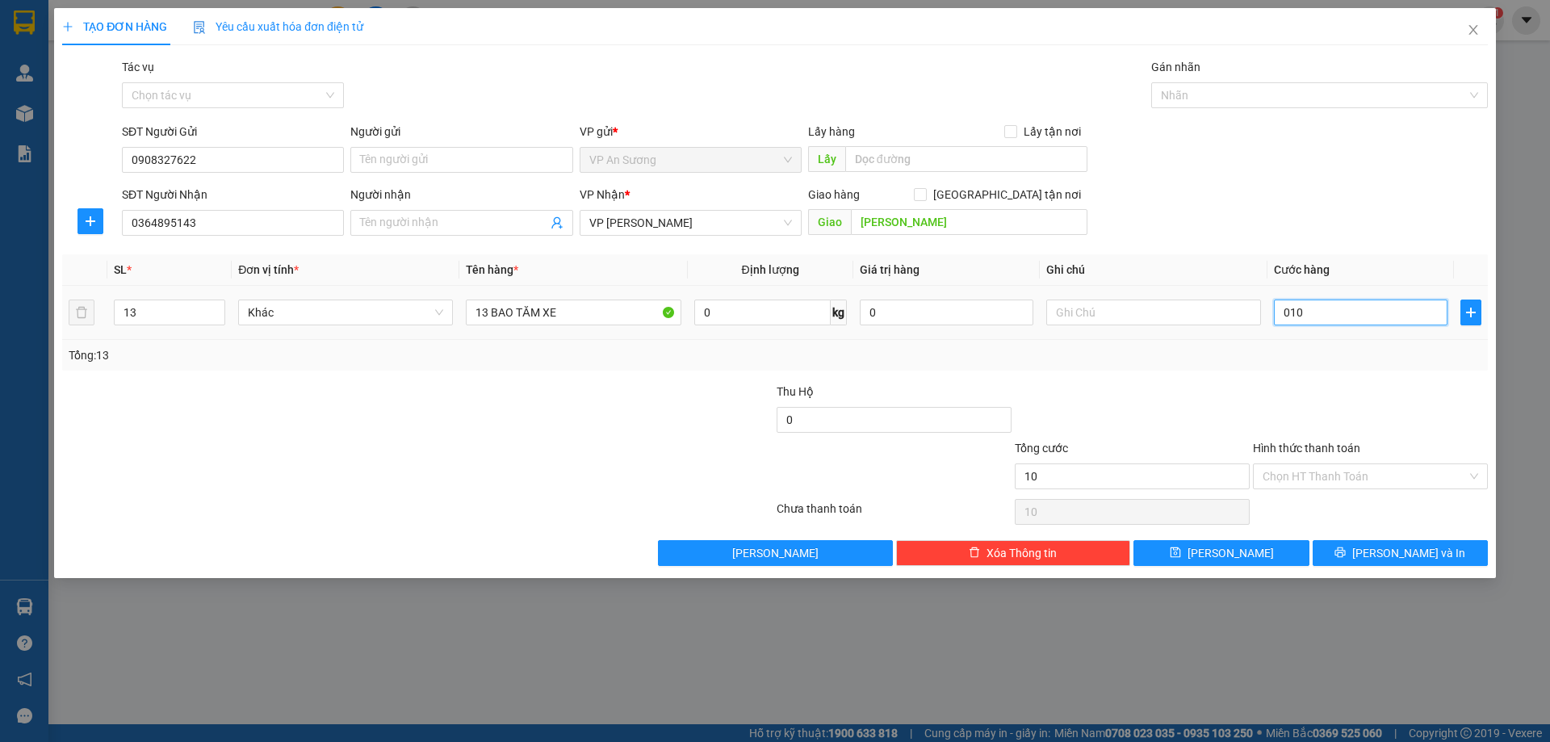
type input "105"
type input "0.105"
type input "1.050"
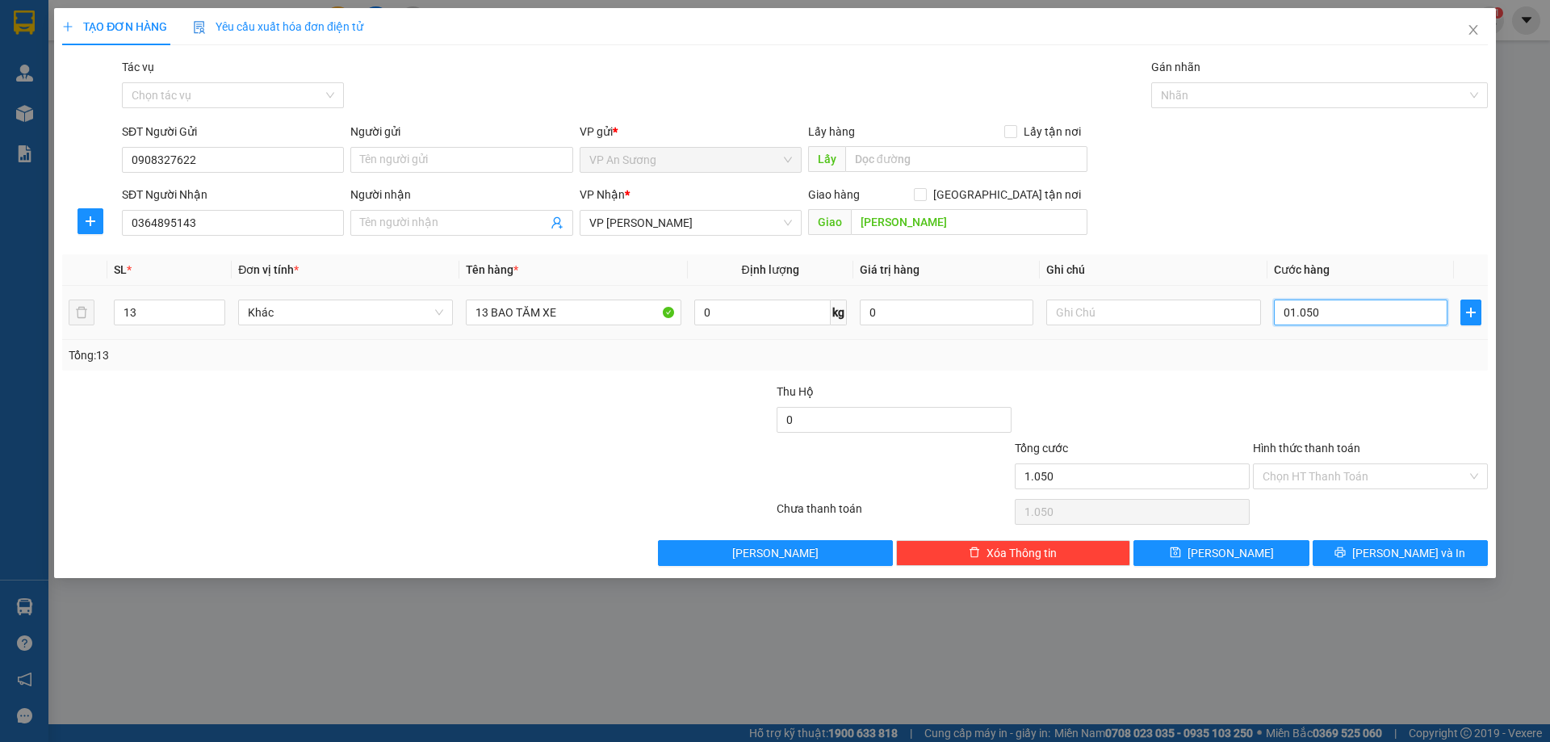
type input "01.050"
type input "1.050.000"
drag, startPoint x: 1338, startPoint y: 367, endPoint x: 1386, endPoint y: 382, distance: 50.6
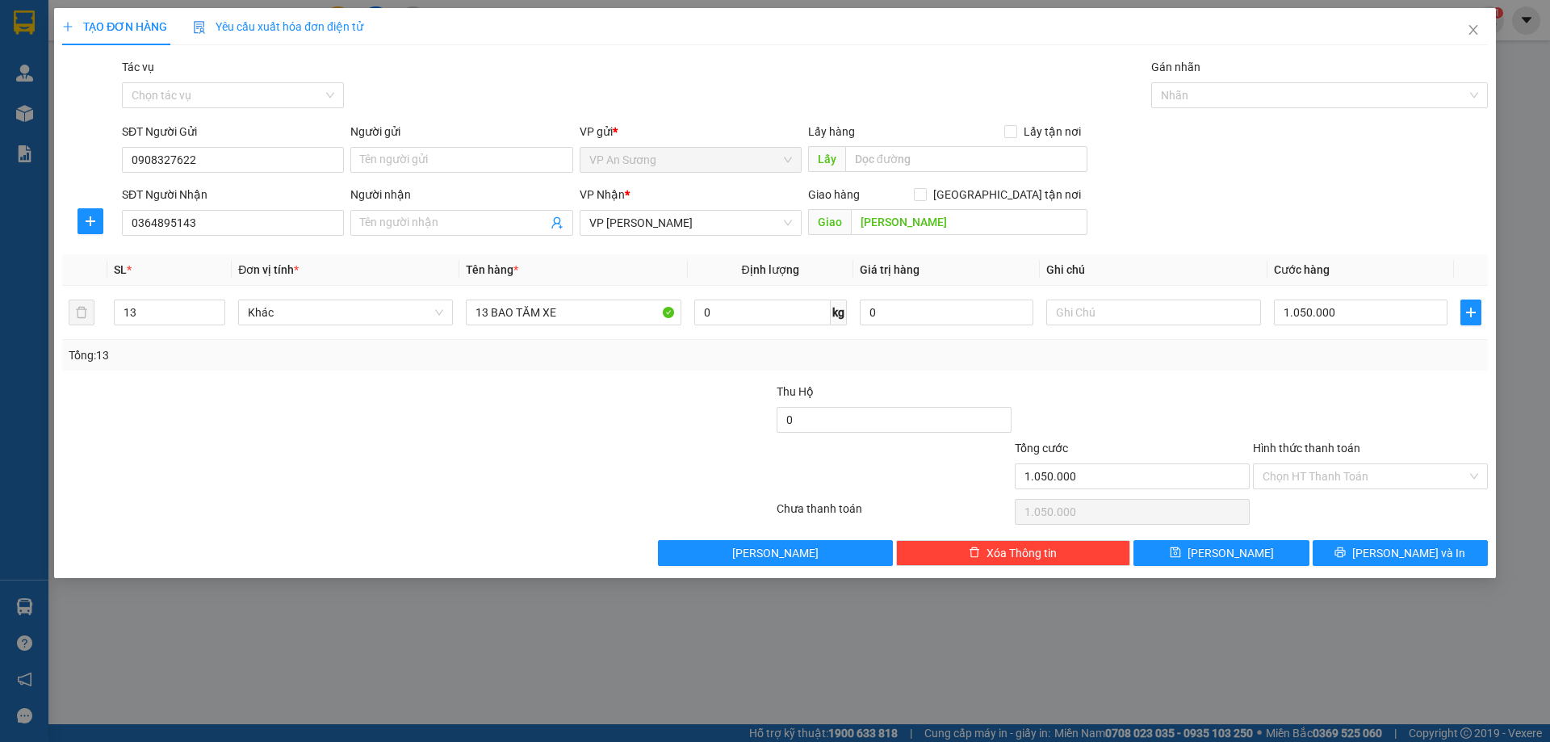
click at [1339, 371] on div "Transit Pickup Surcharge Ids Transit Deliver Surcharge Ids Transit Deliver Surc…" at bounding box center [775, 312] width 1426 height 508
click at [1371, 541] on button "[PERSON_NAME] và In" at bounding box center [1400, 553] width 175 height 26
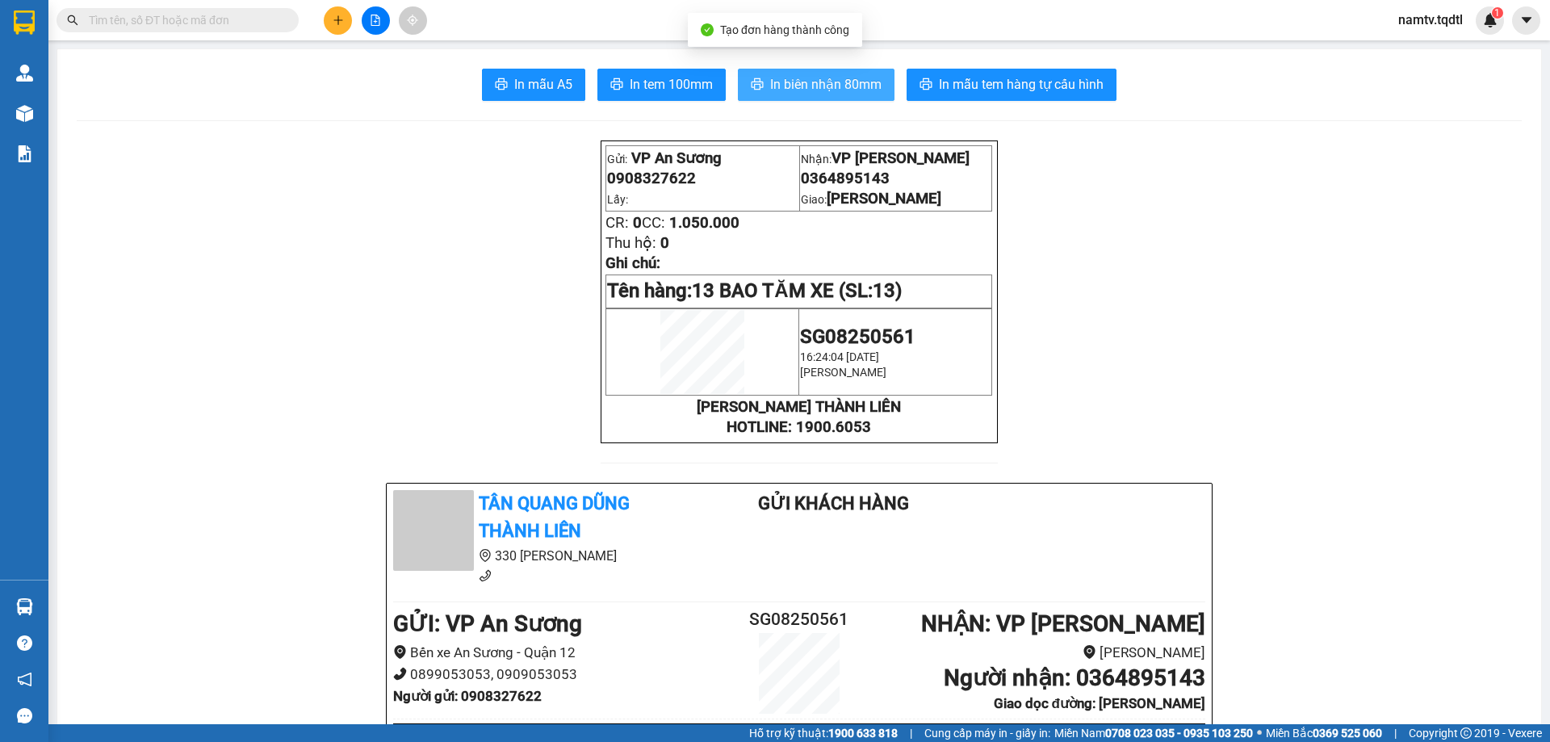
drag, startPoint x: 879, startPoint y: 67, endPoint x: 874, endPoint y: 77, distance: 11.2
click at [864, 79] on span "In biên nhận 80mm" at bounding box center [825, 84] width 111 height 20
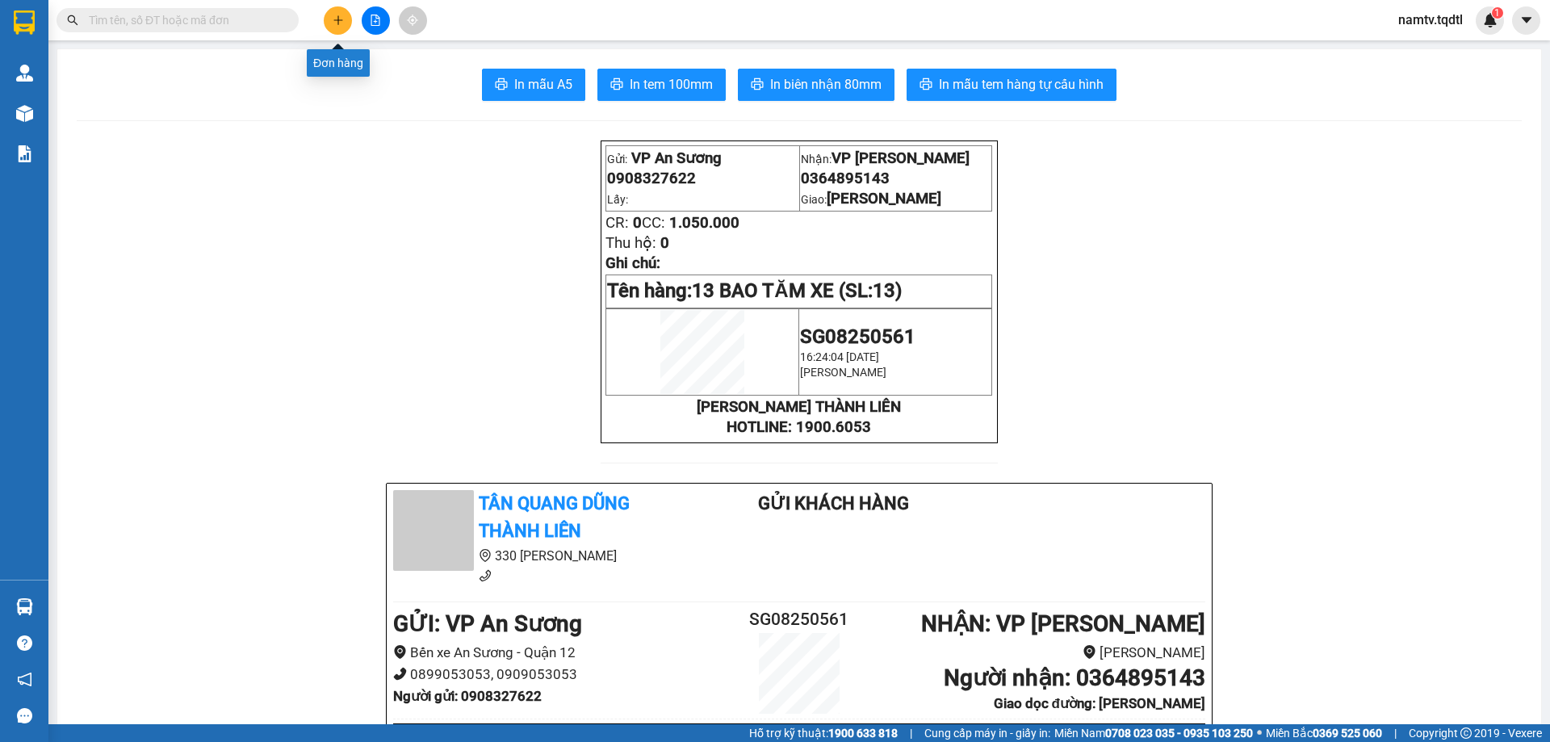
click at [331, 23] on button at bounding box center [338, 20] width 28 height 28
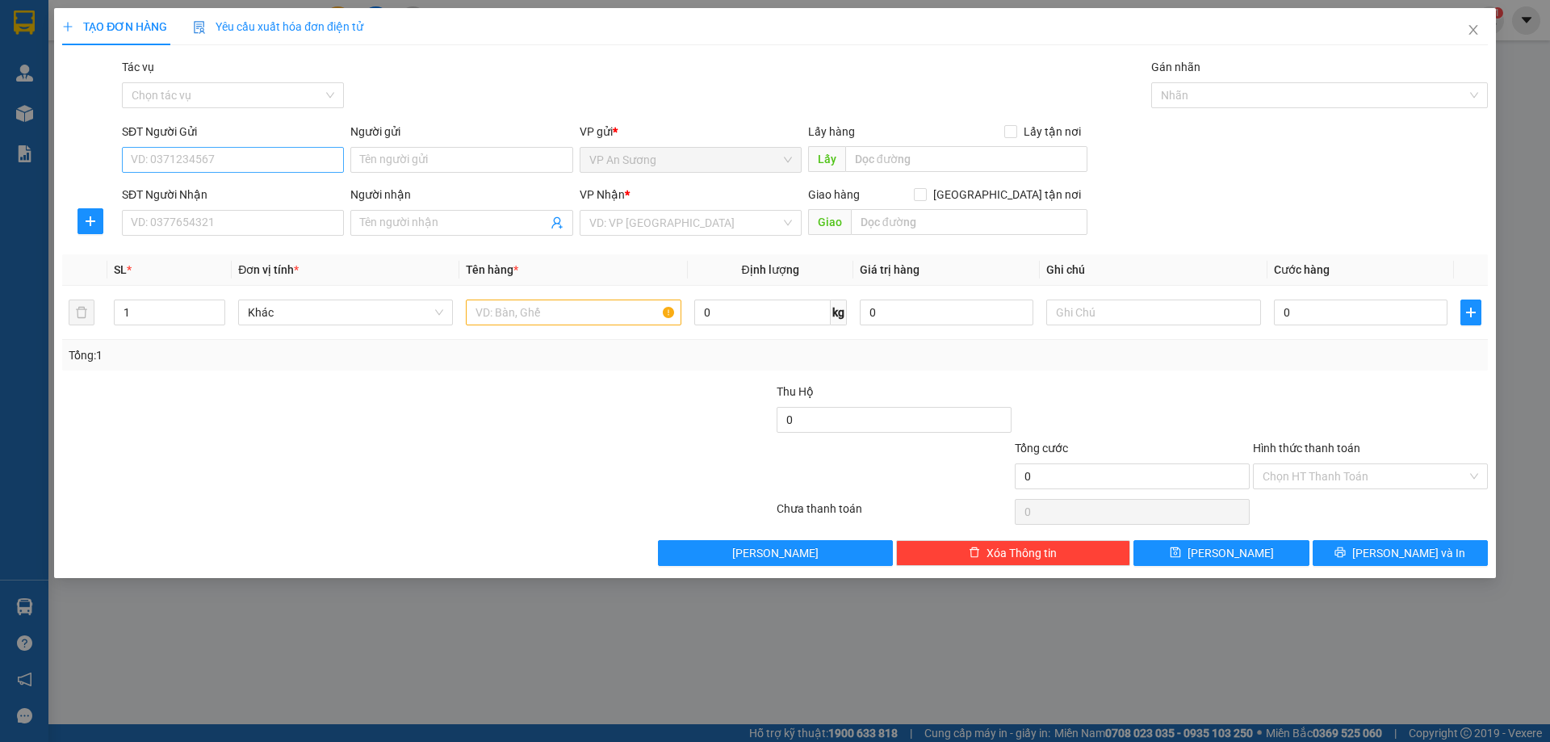
drag, startPoint x: 203, startPoint y: 144, endPoint x: 195, endPoint y: 153, distance: 11.5
click at [198, 149] on div "SĐT Người Gửi VD: 0371234567" at bounding box center [233, 151] width 222 height 57
click at [195, 153] on input "SĐT Người Gửi" at bounding box center [233, 160] width 222 height 26
type input "0917536928"
click at [205, 196] on div "0917536928" at bounding box center [233, 192] width 203 height 18
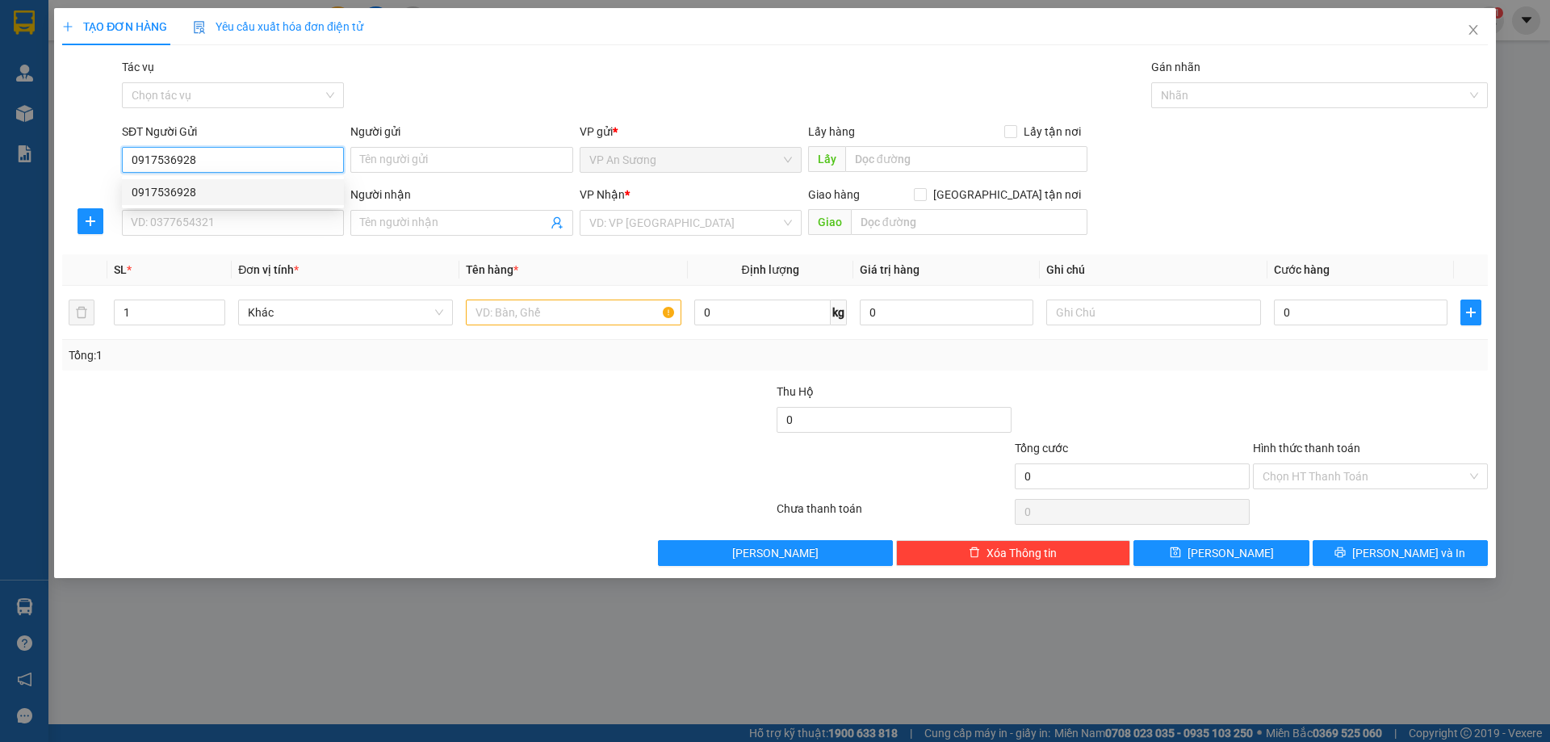
type input "0915239345"
type input "CƯƠNG HÀ"
type input "0917536928"
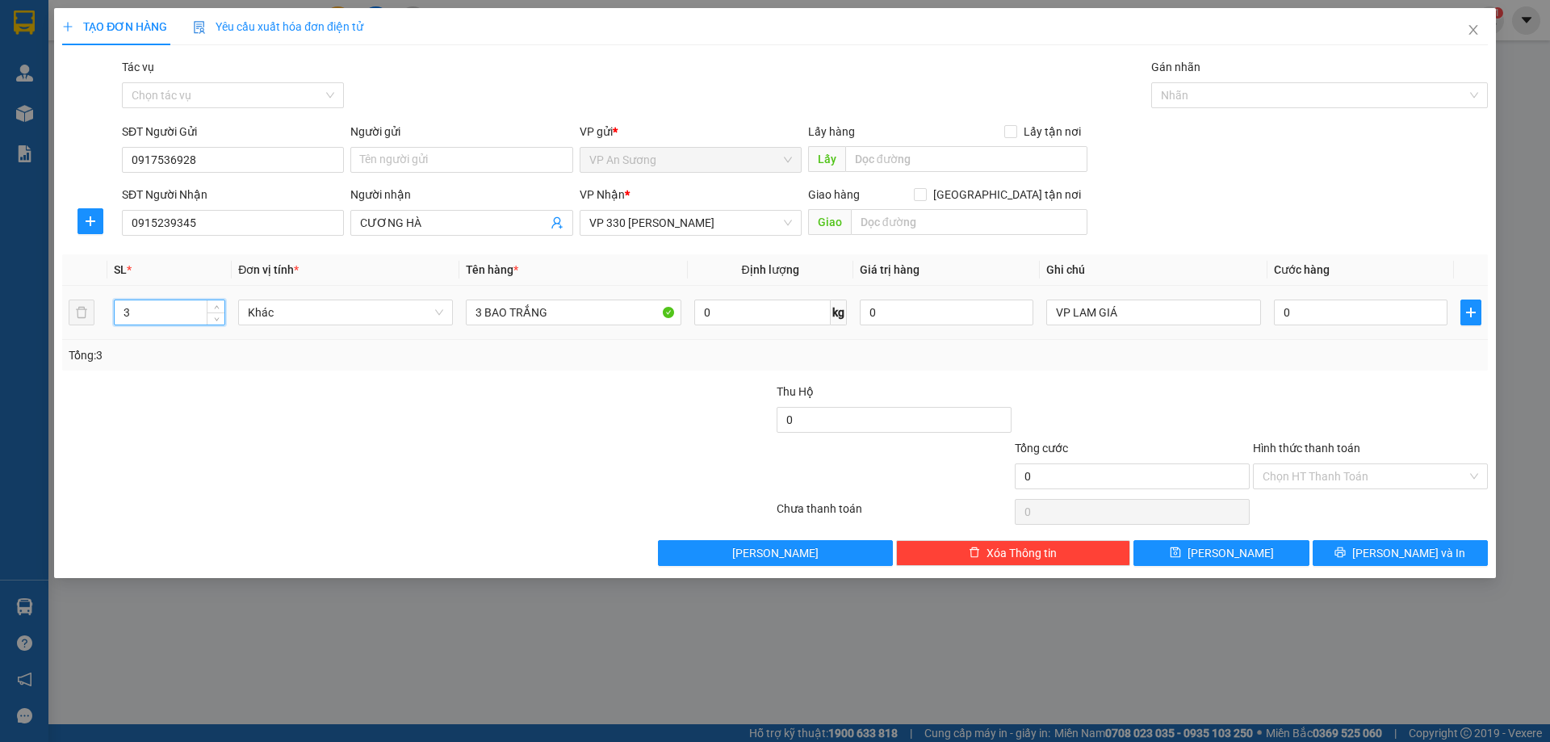
click at [186, 316] on input "3" at bounding box center [170, 312] width 110 height 24
type input "1"
click at [249, 207] on div "SĐT Người Nhận" at bounding box center [233, 198] width 222 height 24
click at [241, 219] on input "0915239345" at bounding box center [233, 223] width 222 height 26
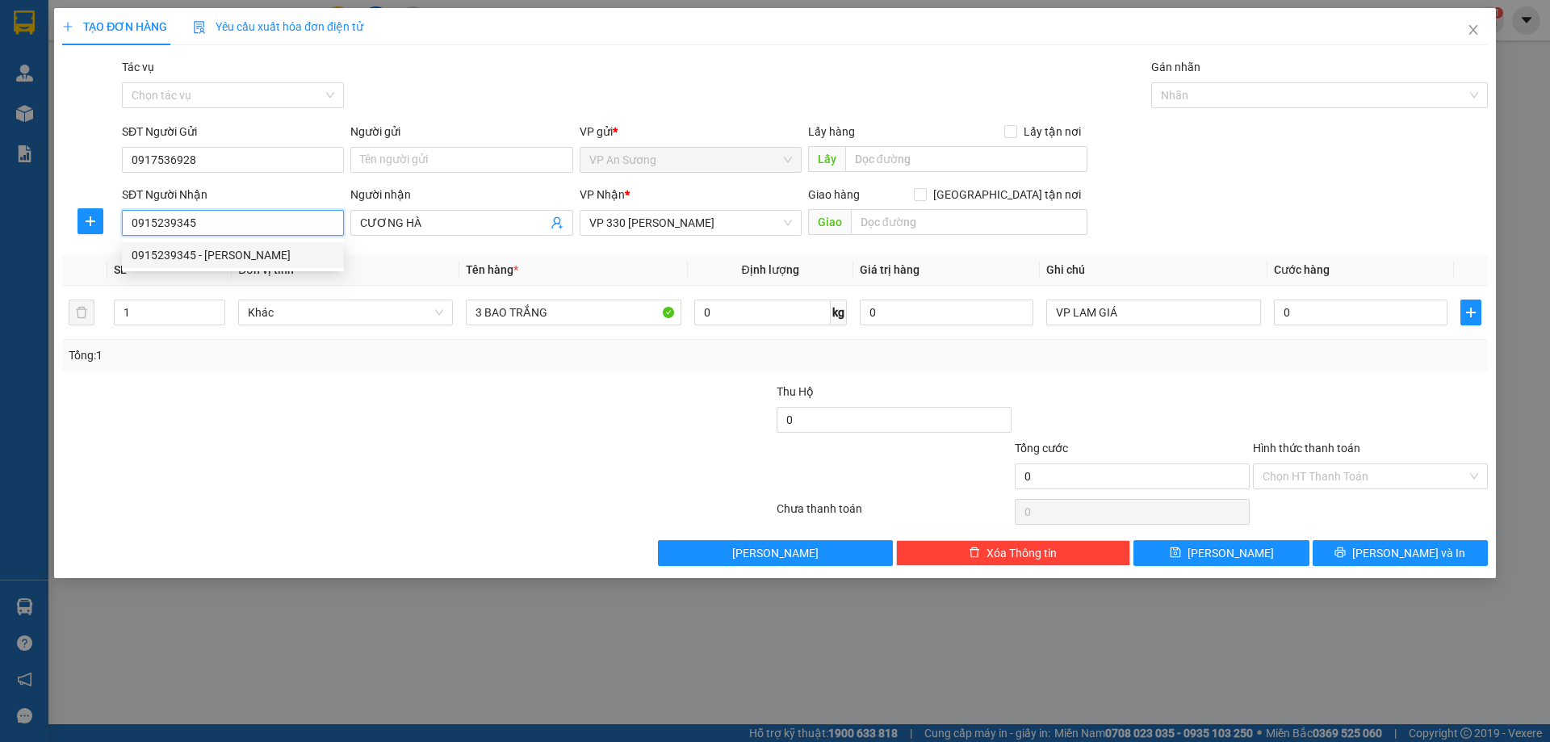
drag, startPoint x: 218, startPoint y: 216, endPoint x: 75, endPoint y: 208, distance: 143.1
click at [75, 208] on div "SĐT Người Nhận 0915239345 Người nhận CƯƠNG HÀ VP Nhận * VP 330 [PERSON_NAME] hà…" at bounding box center [775, 214] width 1429 height 57
click at [161, 283] on div "0966270870" at bounding box center [233, 281] width 203 height 18
type input "0966270870"
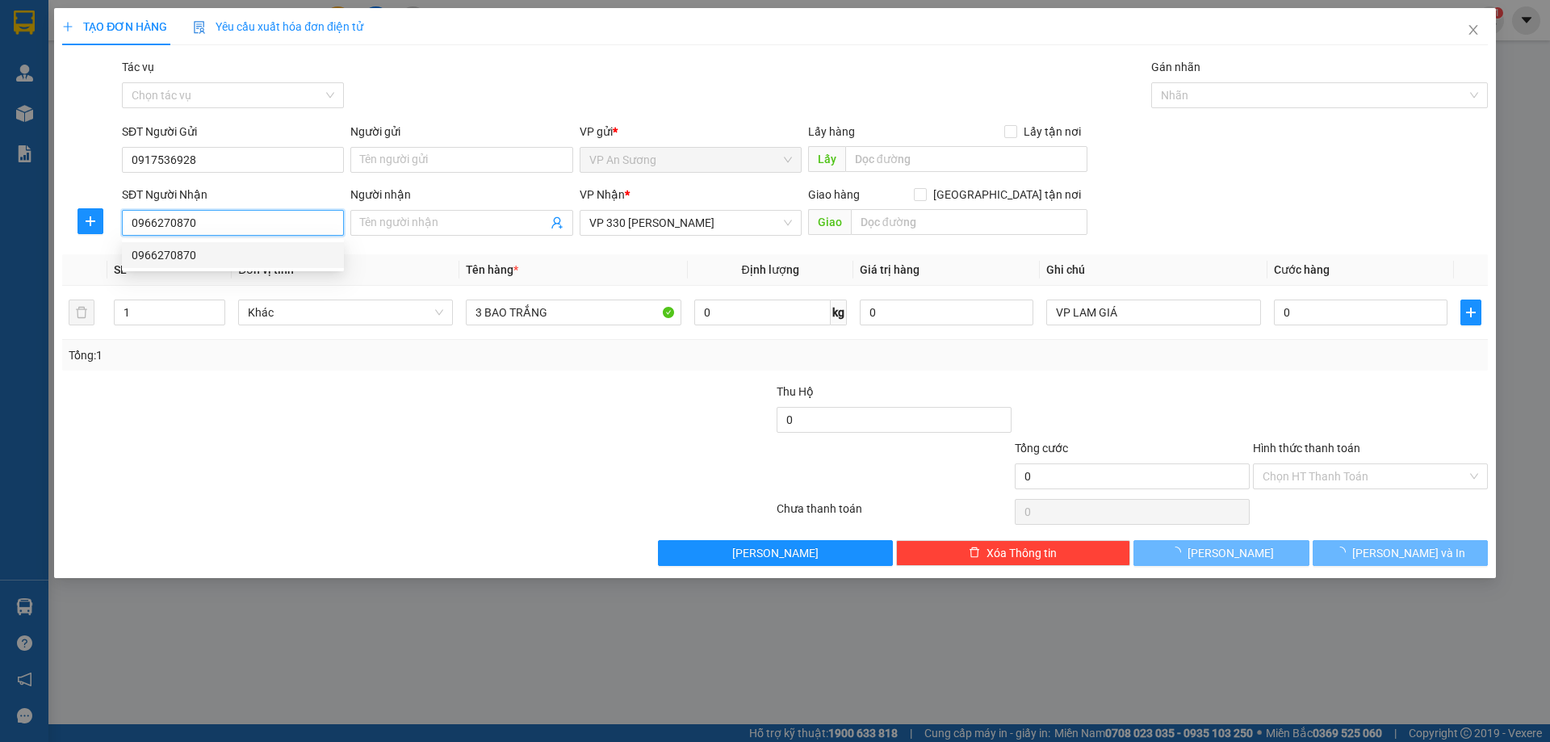
type input "400.000"
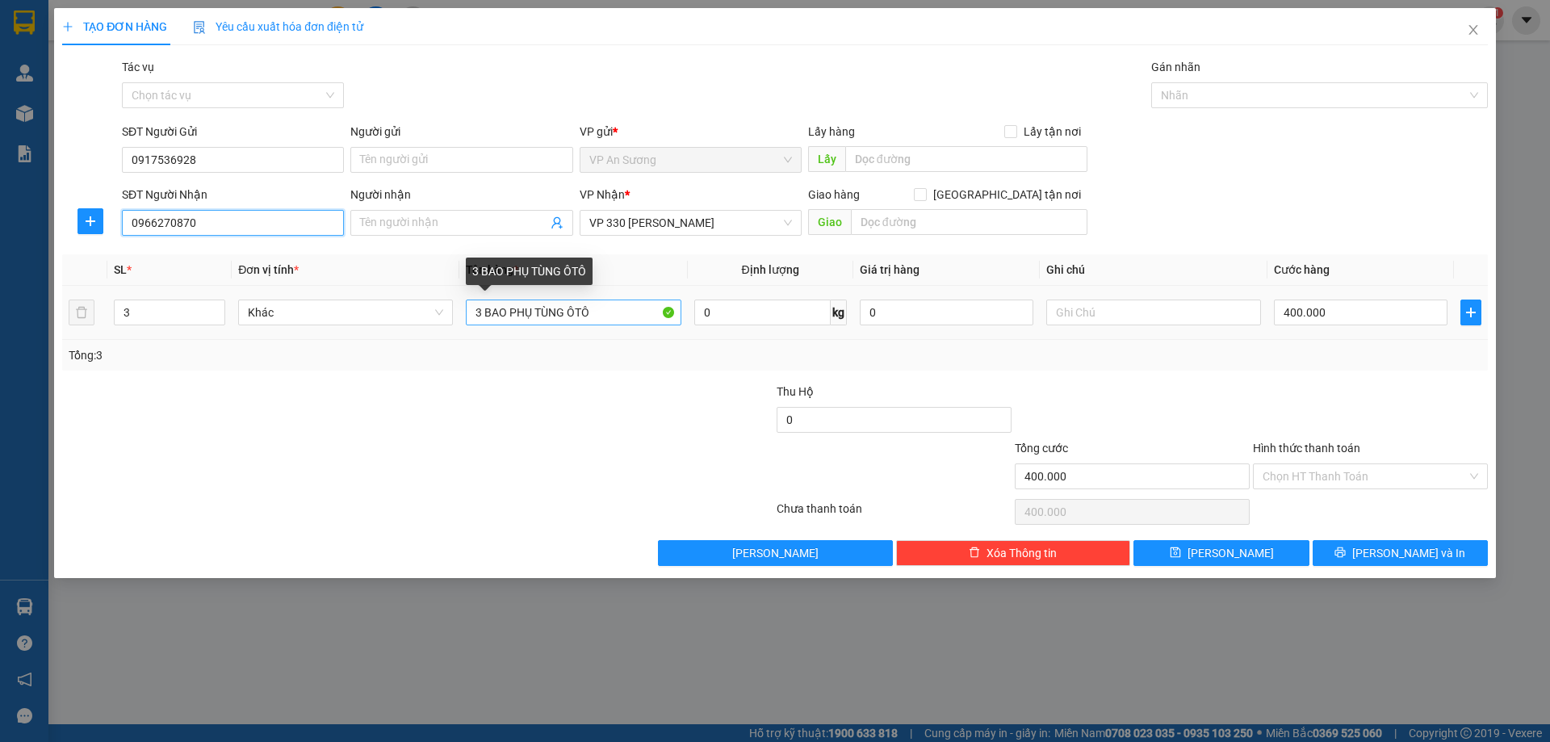
type input "0966270870"
drag, startPoint x: 602, startPoint y: 317, endPoint x: 375, endPoint y: 342, distance: 228.2
click at [377, 342] on div "SL * Đơn vị tính * Tên hàng * Định lượng Giá trị hàng Ghi chú Cước hàng 3 Khác …" at bounding box center [775, 312] width 1426 height 116
type input "1 BAO TRẮNG"
click at [125, 312] on input "3" at bounding box center [170, 312] width 110 height 24
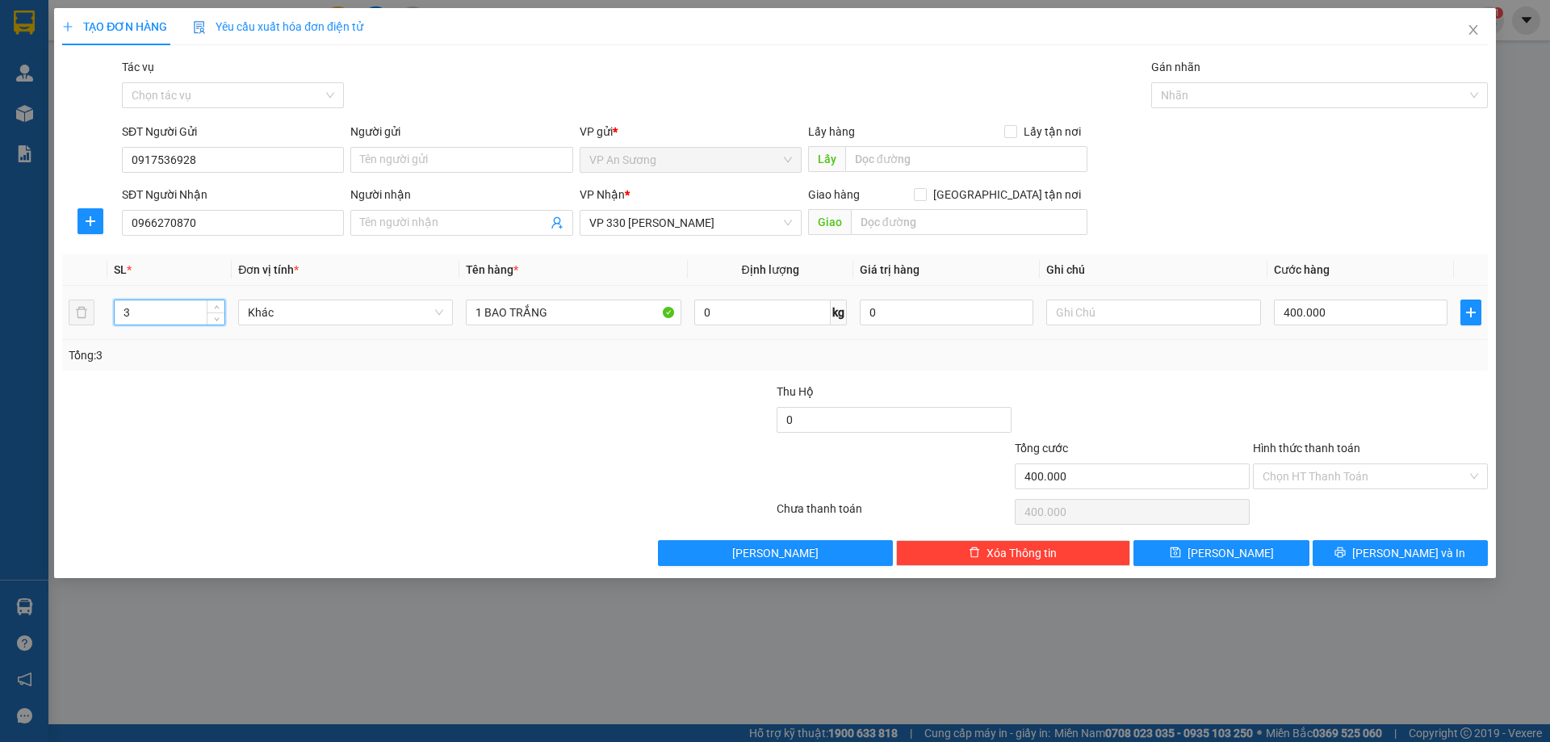
click at [171, 316] on input "3" at bounding box center [170, 312] width 110 height 24
type input "1"
click at [1297, 302] on input "400.000" at bounding box center [1361, 313] width 174 height 26
type input "1"
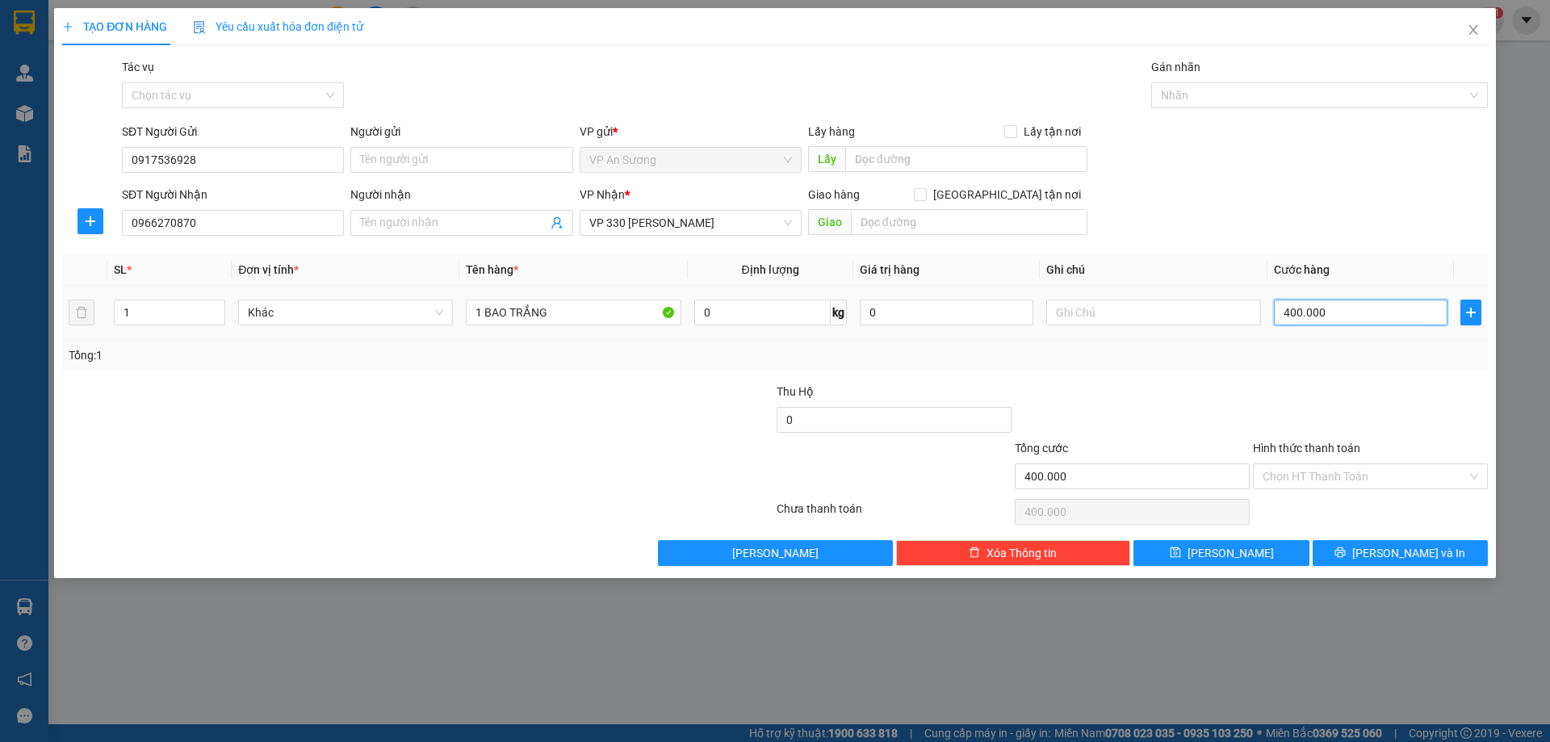
type input "1"
type input "10"
type input "100"
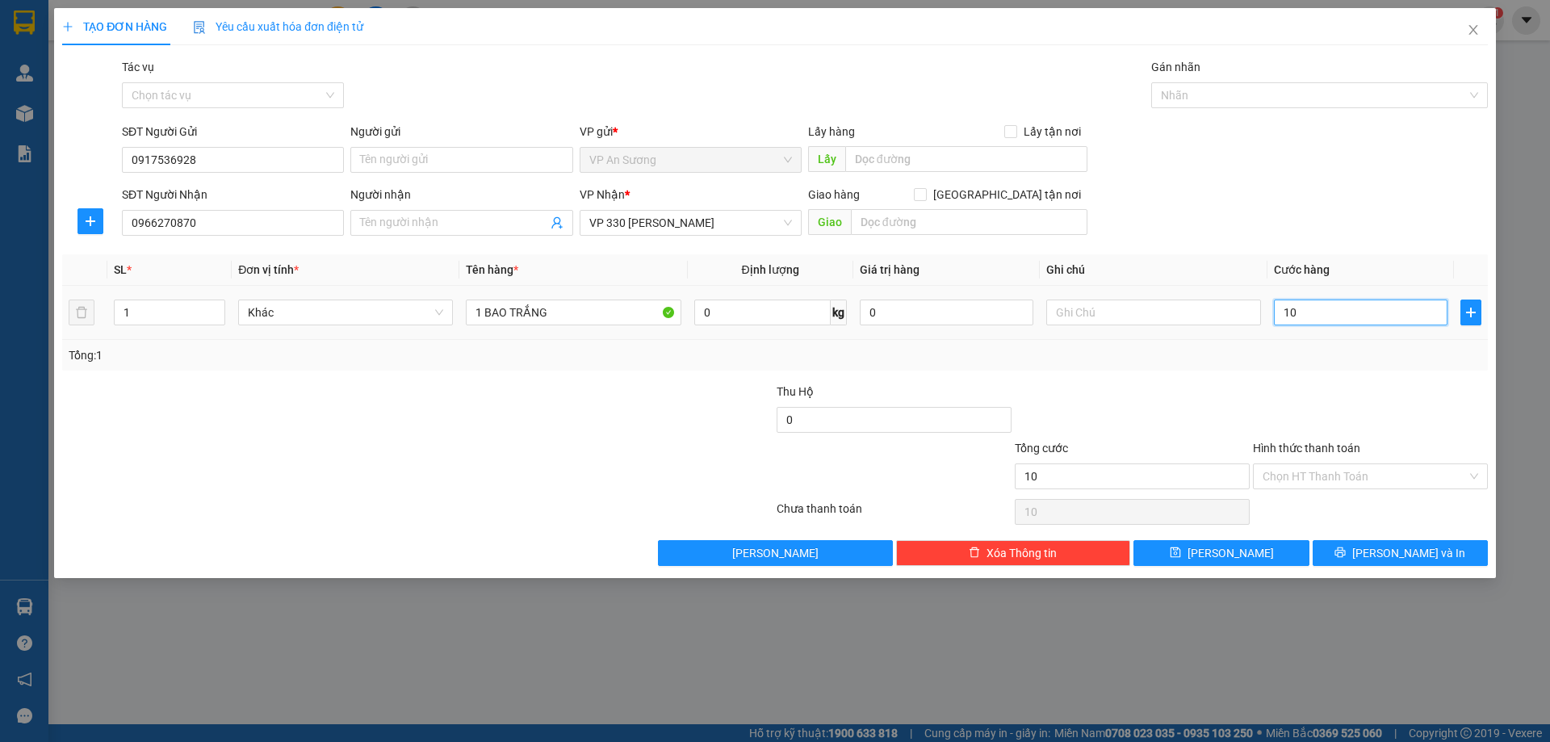
type input "100"
type input "1.000"
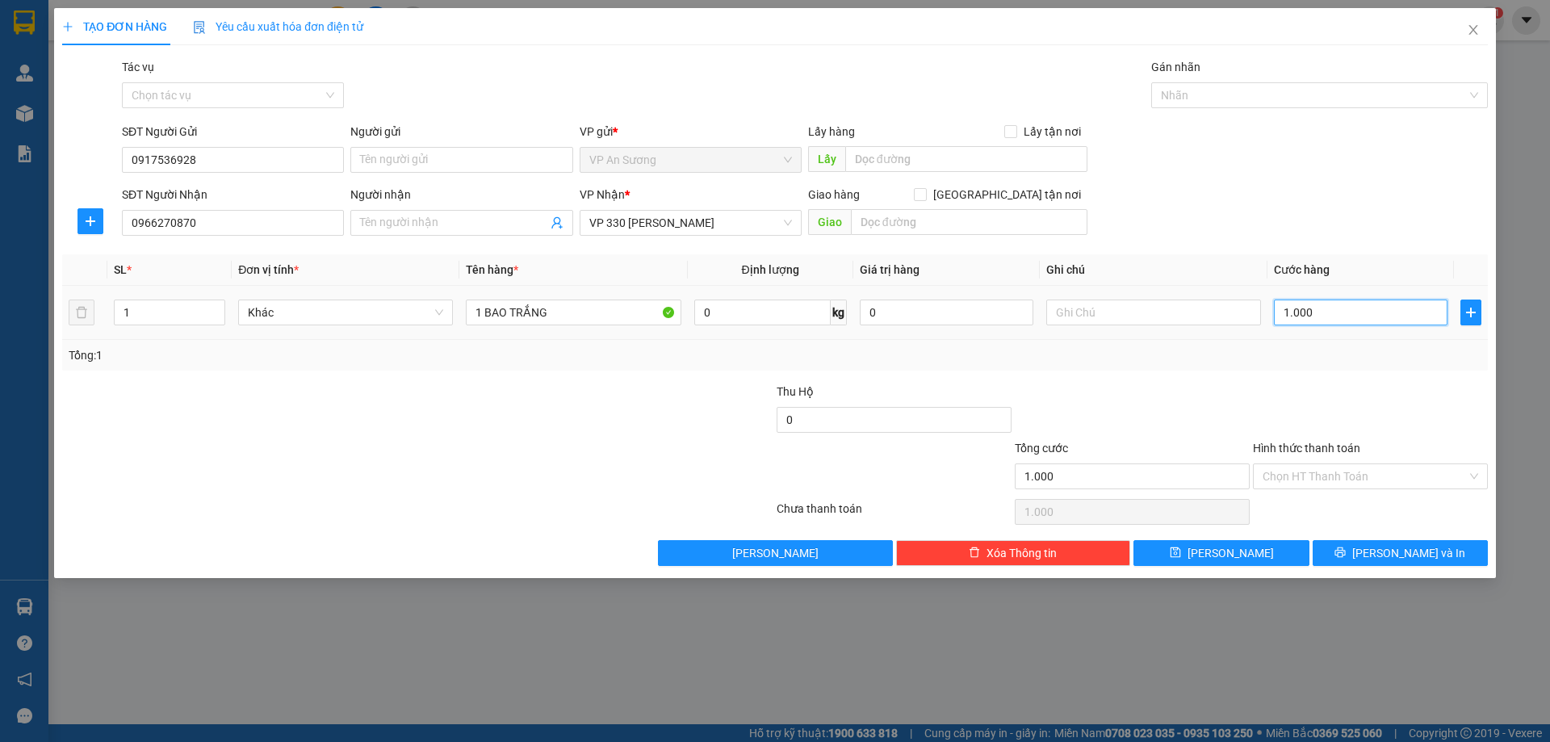
type input "100"
type input "100.000"
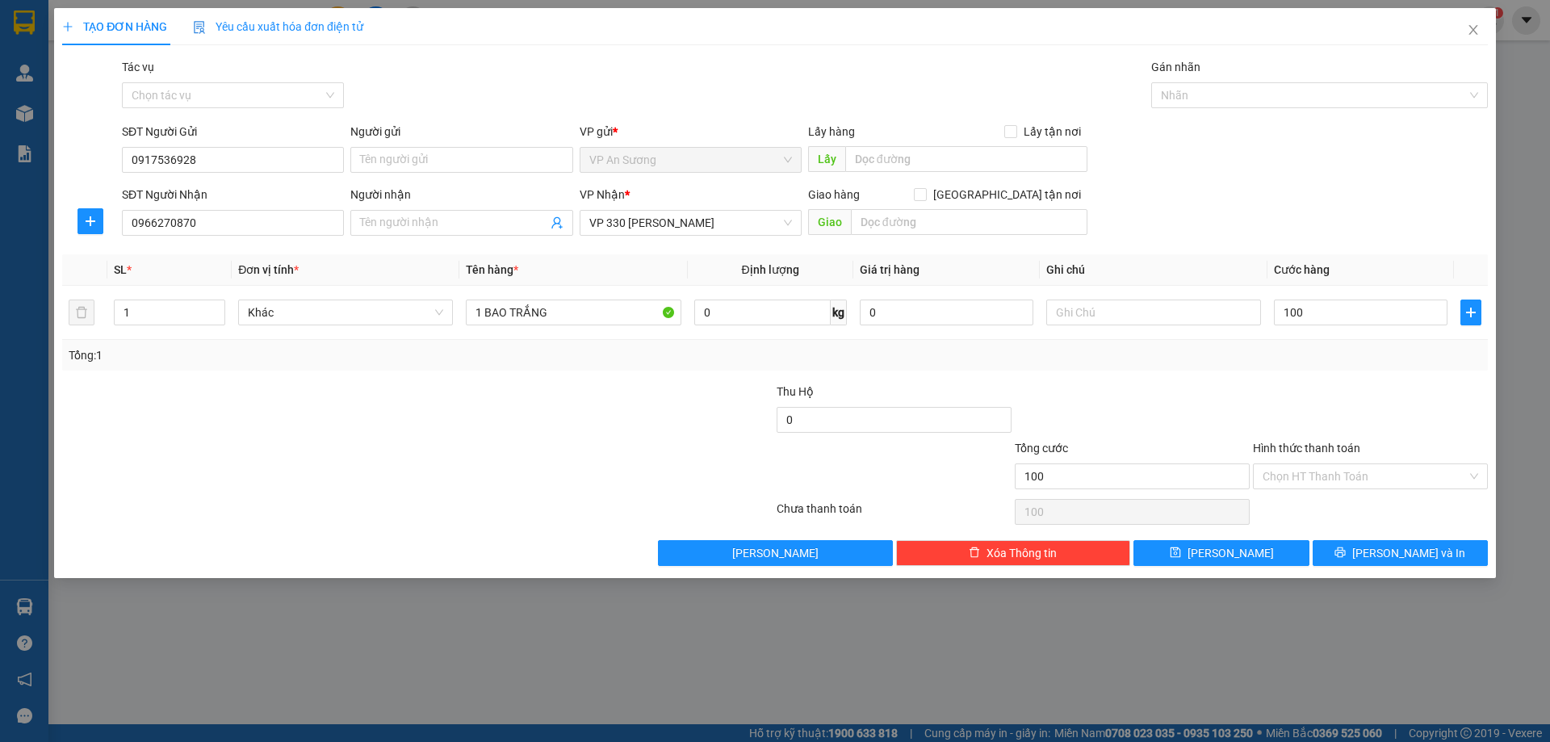
type input "100.000"
click at [1349, 384] on div at bounding box center [1370, 411] width 238 height 57
click at [1381, 553] on button "[PERSON_NAME] và In" at bounding box center [1400, 553] width 175 height 26
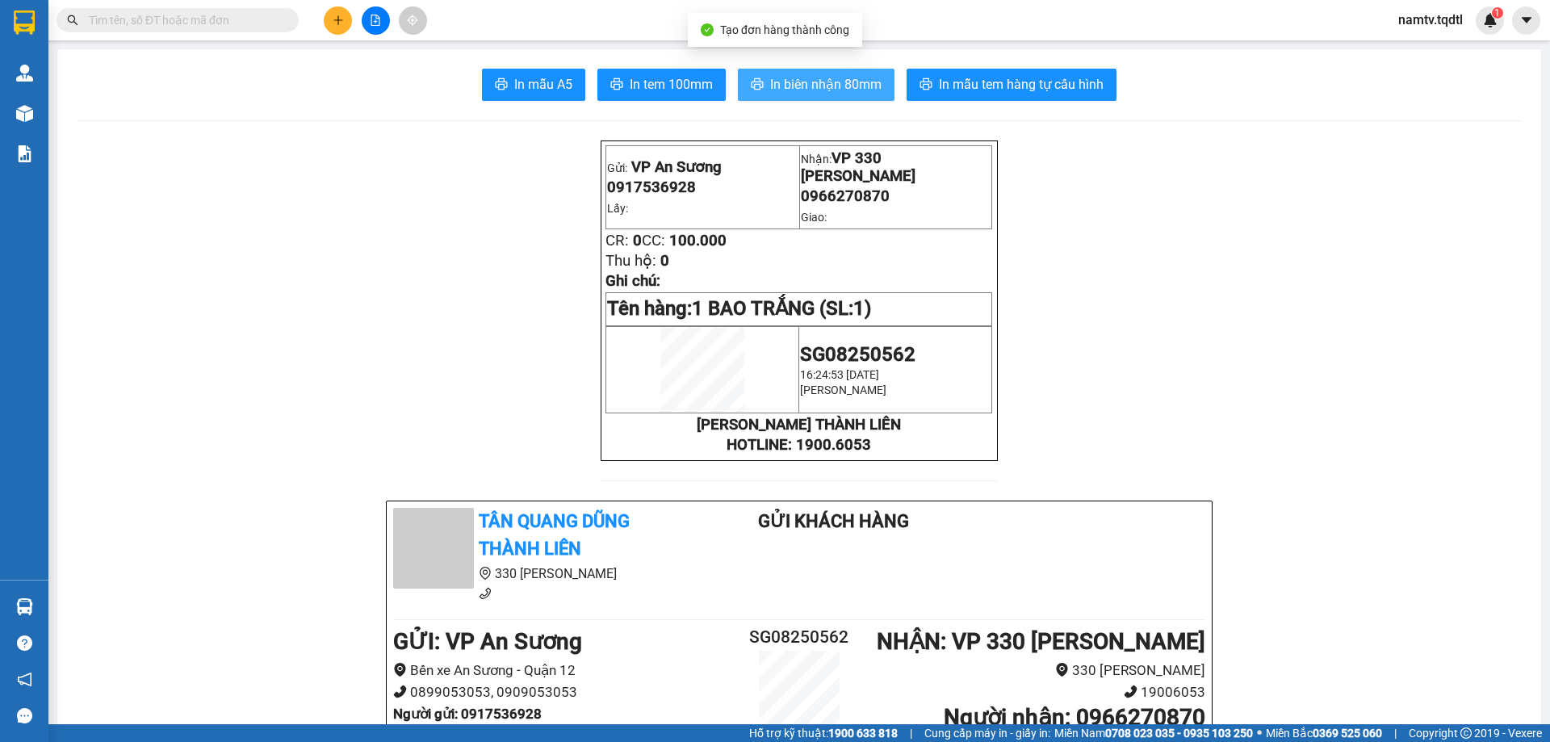
click at [861, 88] on span "In biên nhận 80mm" at bounding box center [825, 84] width 111 height 20
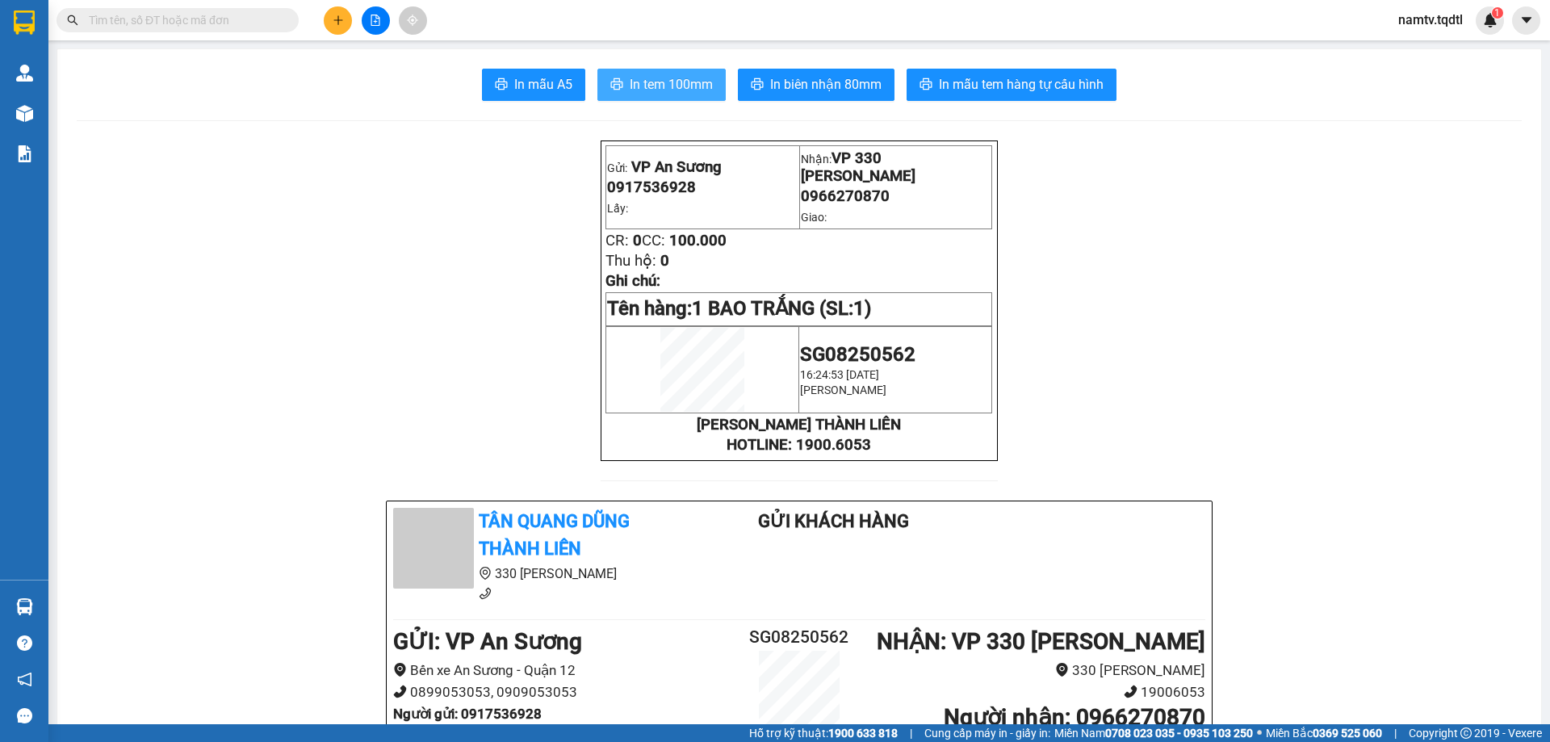
click at [693, 82] on span "In tem 100mm" at bounding box center [671, 84] width 83 height 20
